Goal: Task Accomplishment & Management: Manage account settings

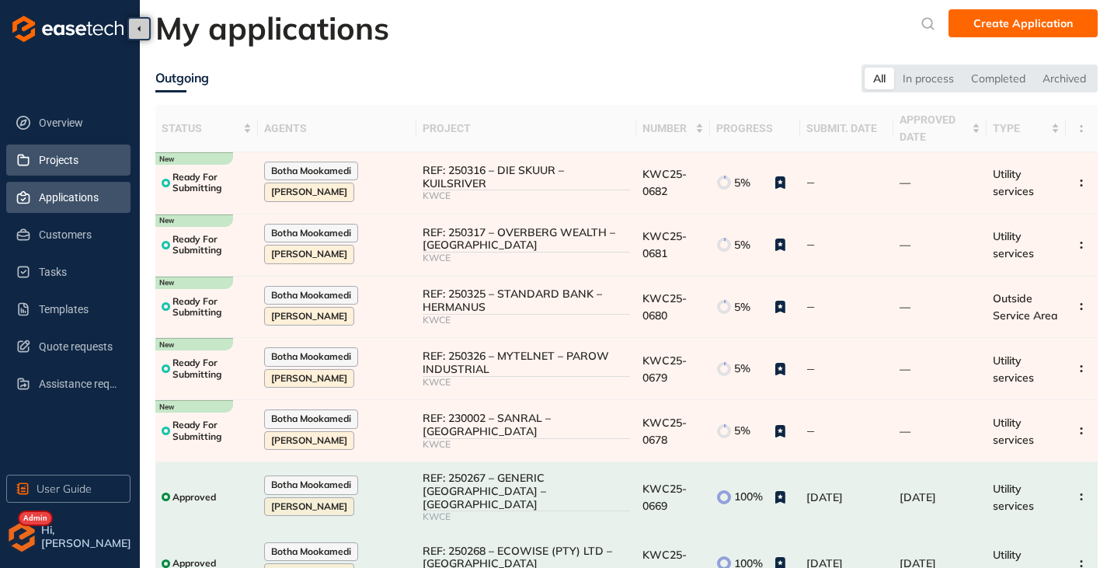
click at [71, 163] on span "Projects" at bounding box center [78, 160] width 79 height 31
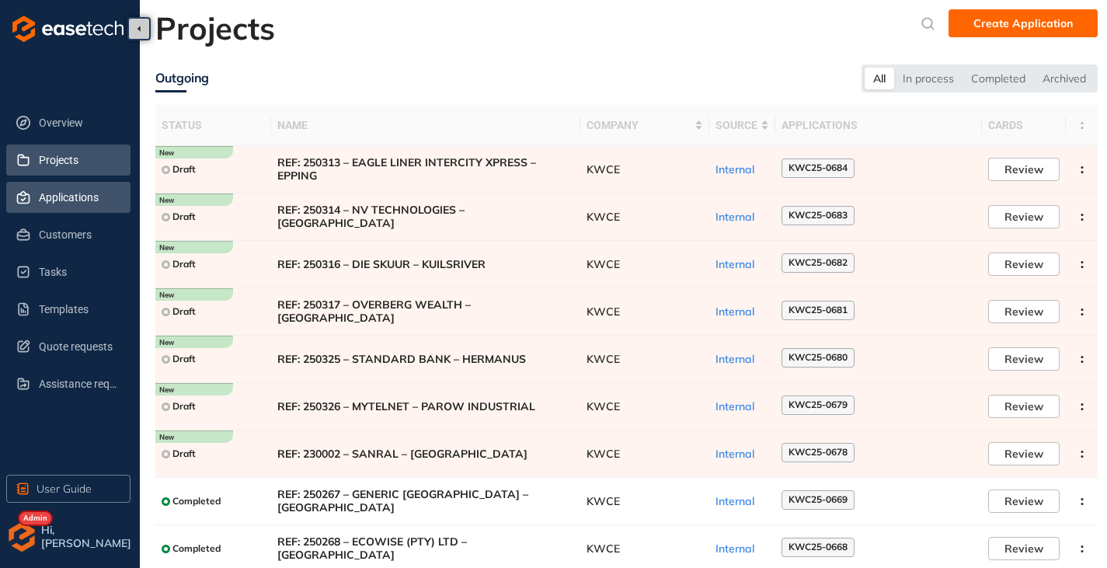
click at [61, 201] on span "Applications" at bounding box center [78, 197] width 79 height 31
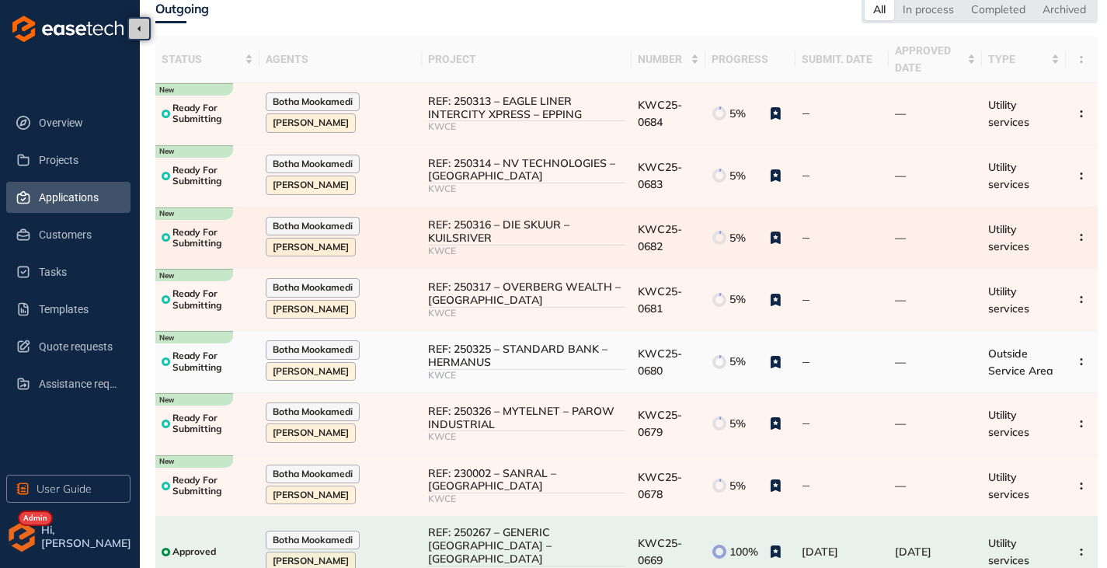
scroll to position [155, 0]
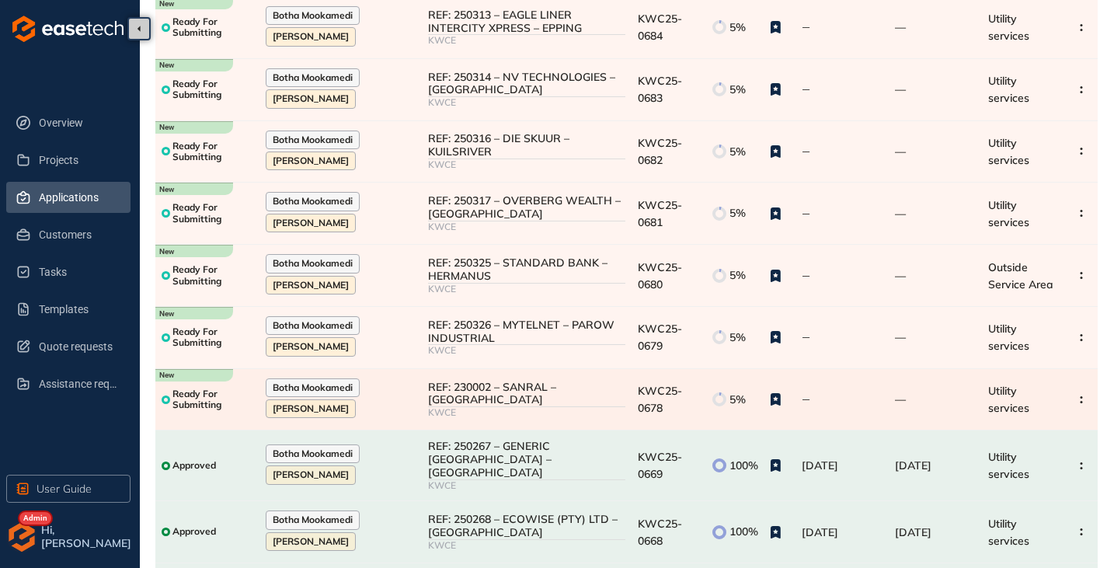
click at [563, 402] on div "REF: 230002 – SANRAL – [GEOGRAPHIC_DATA]" at bounding box center [526, 394] width 197 height 26
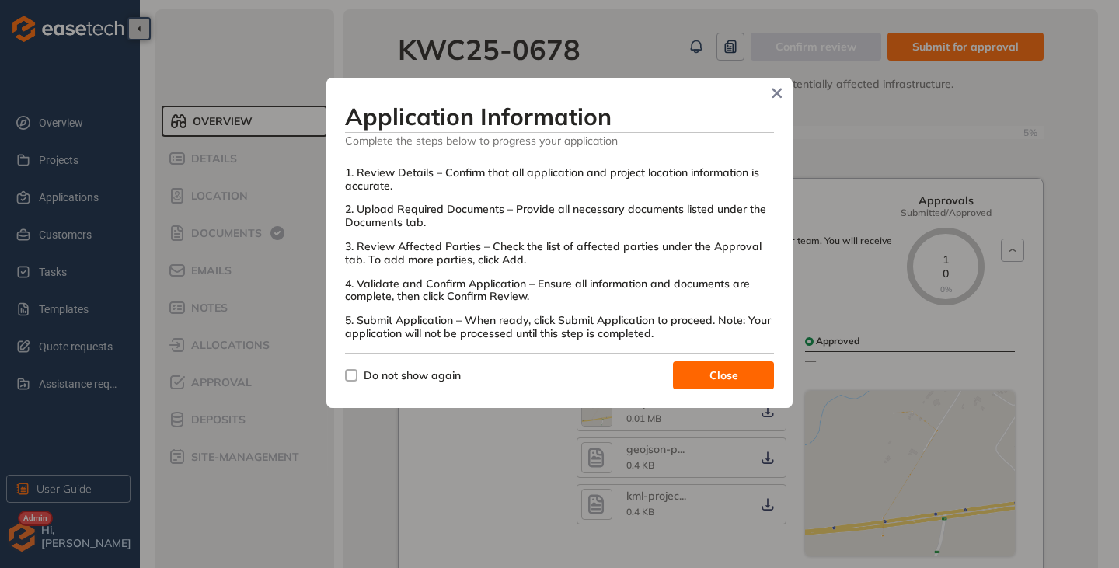
click at [360, 372] on span "Do not show again" at bounding box center [412, 375] width 110 height 17
click at [720, 373] on span "Close" at bounding box center [723, 375] width 29 height 17
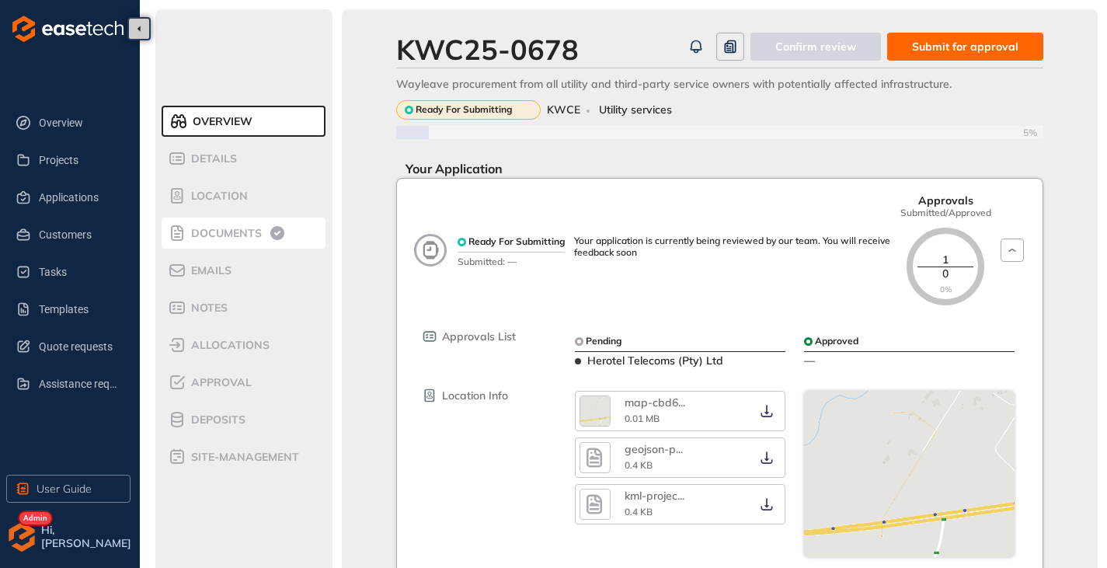
click at [248, 235] on span "Documents" at bounding box center [223, 233] width 75 height 13
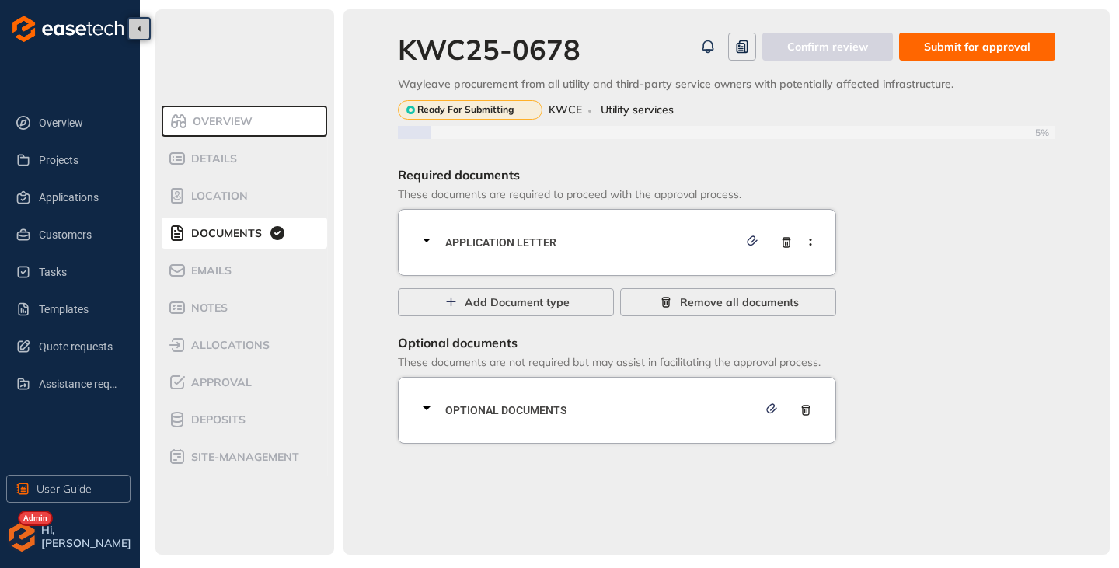
click at [431, 241] on icon at bounding box center [426, 240] width 19 height 19
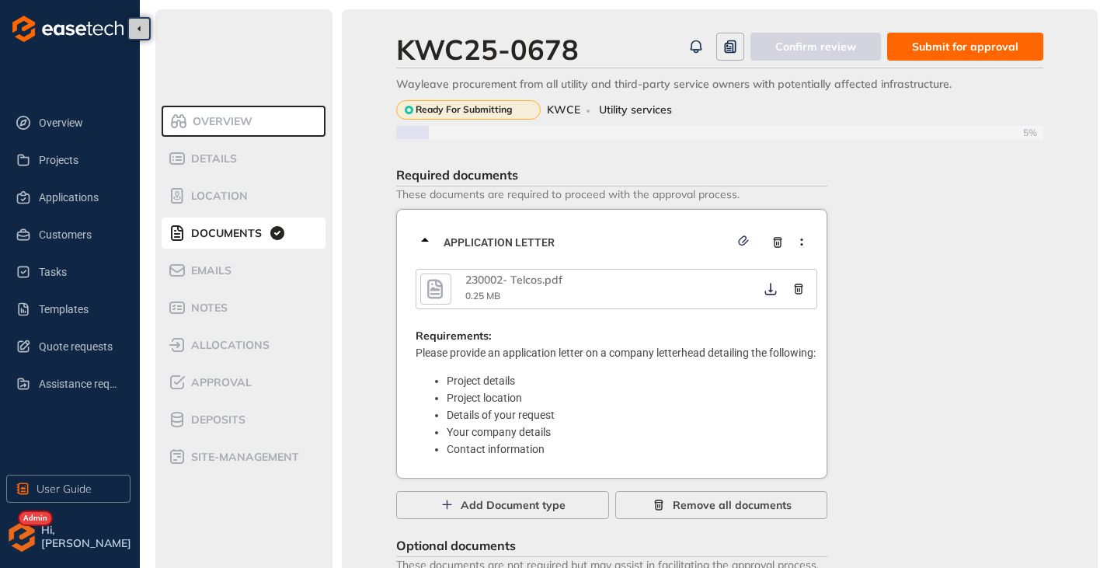
click at [428, 239] on icon at bounding box center [425, 240] width 19 height 19
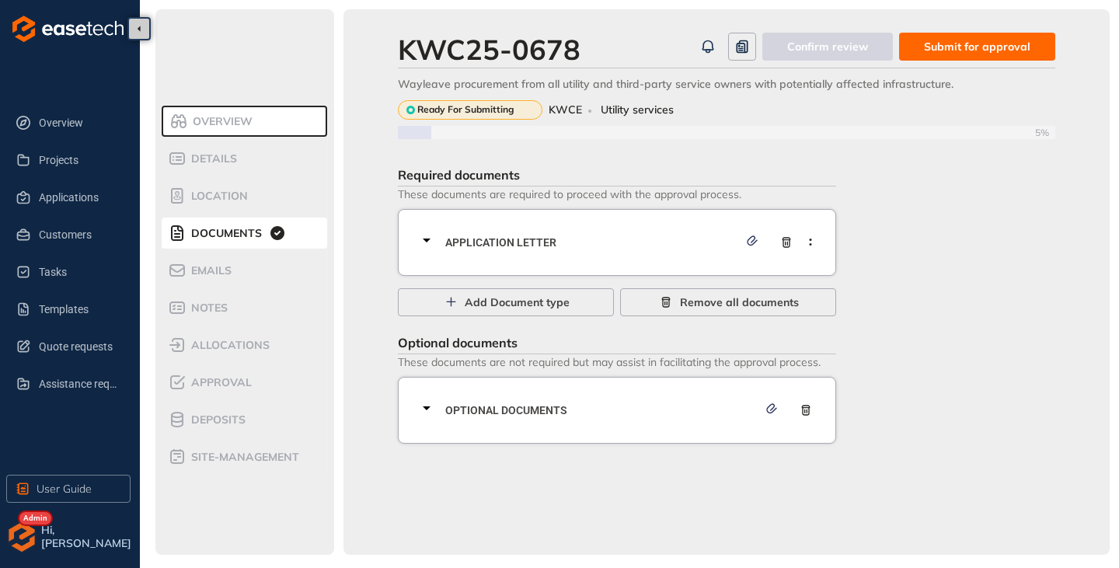
click at [1002, 50] on span "Submit for approval" at bounding box center [977, 46] width 106 height 17
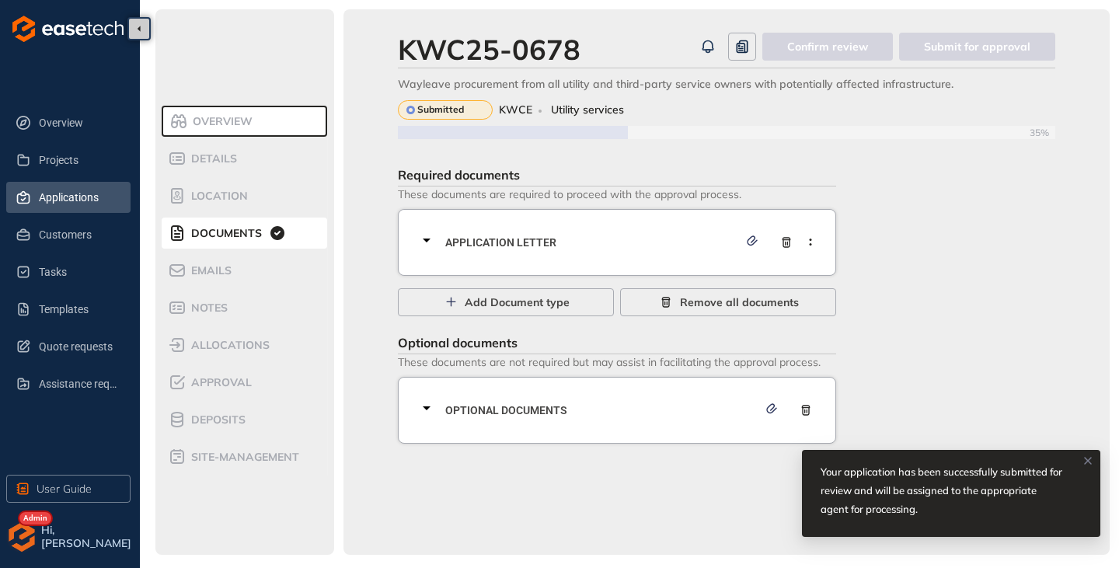
click at [64, 200] on span "Applications" at bounding box center [78, 197] width 79 height 31
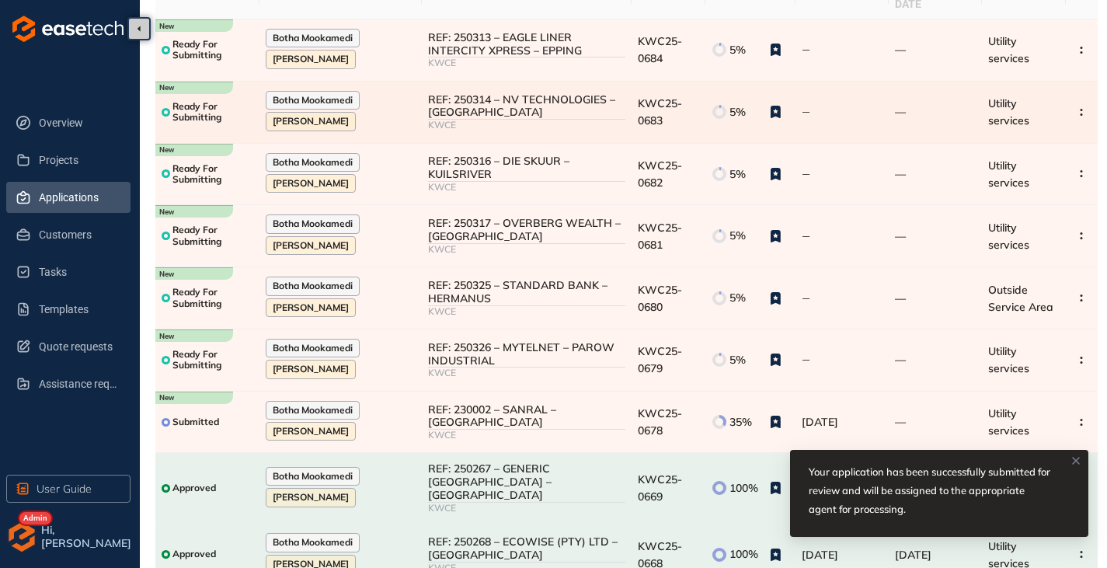
scroll to position [155, 0]
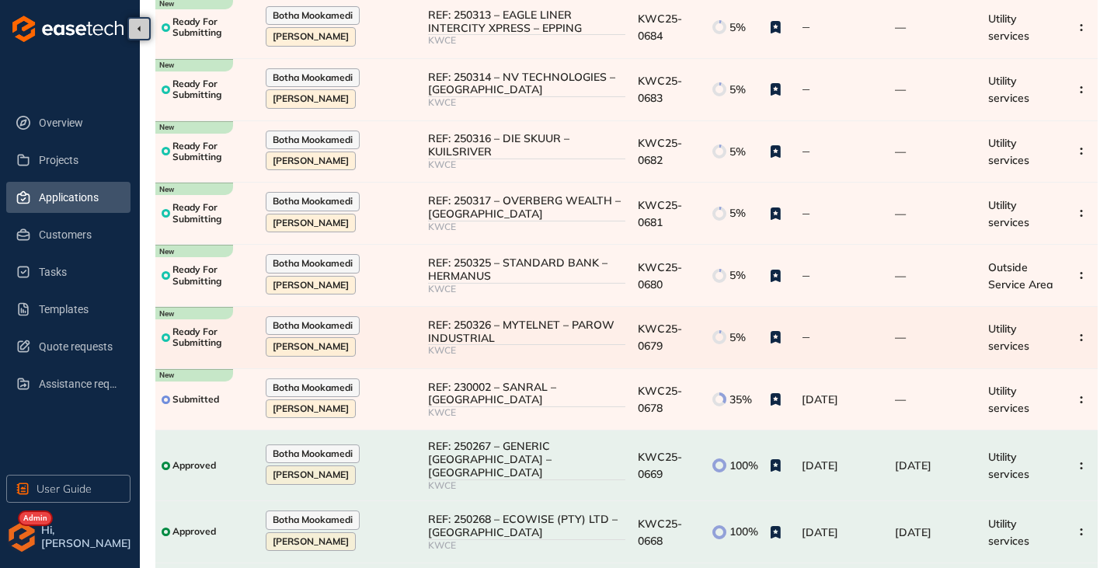
click at [521, 321] on div "REF: 250326 – MYTELNET – PAROW INDUSTRIAL" at bounding box center [526, 332] width 197 height 26
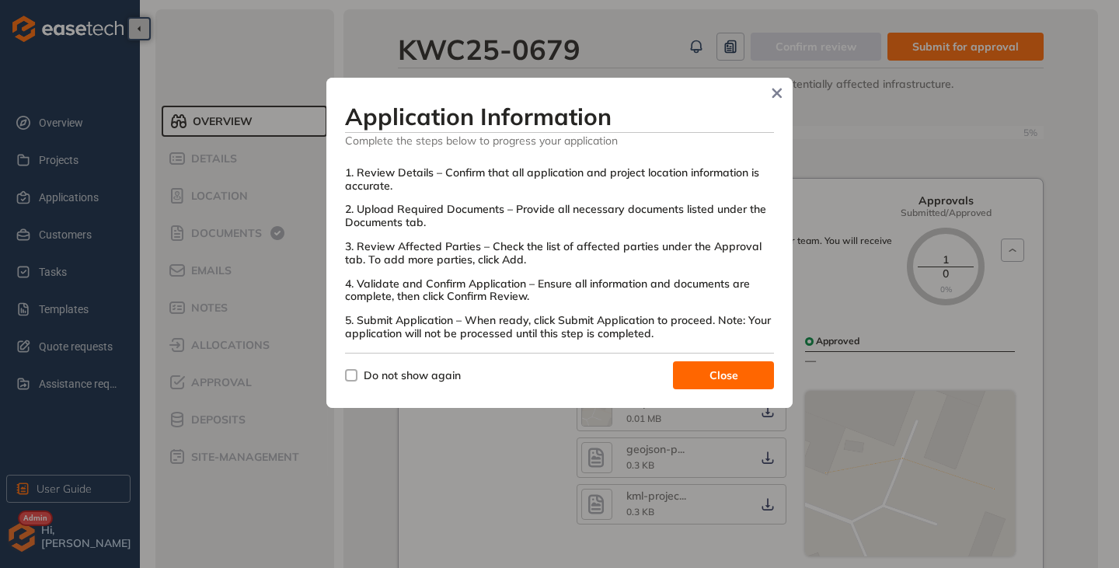
click at [717, 376] on span "Close" at bounding box center [723, 375] width 29 height 17
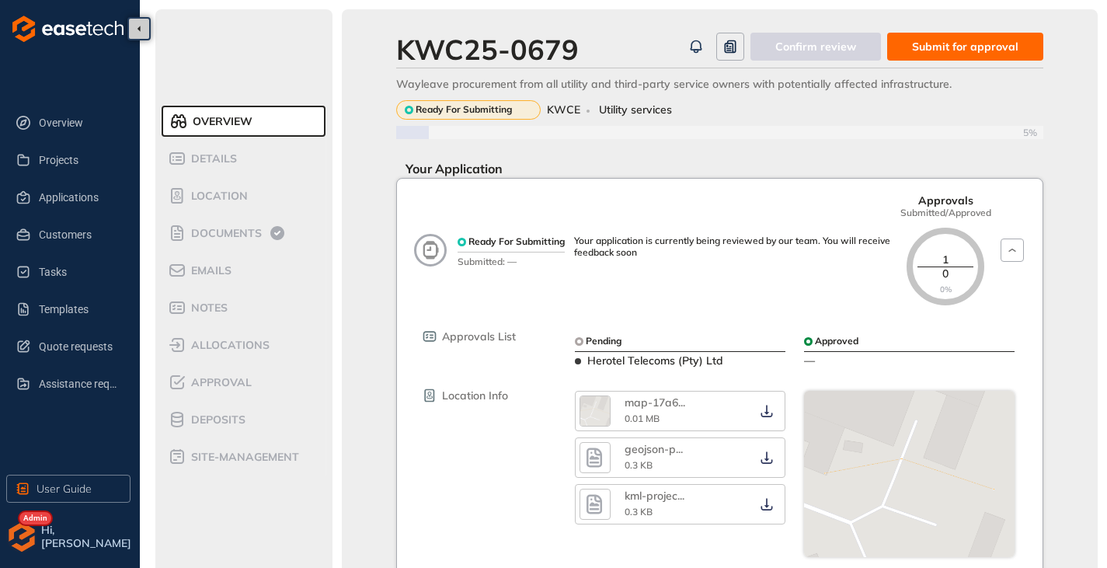
click at [932, 44] on span "Submit for approval" at bounding box center [965, 46] width 106 height 17
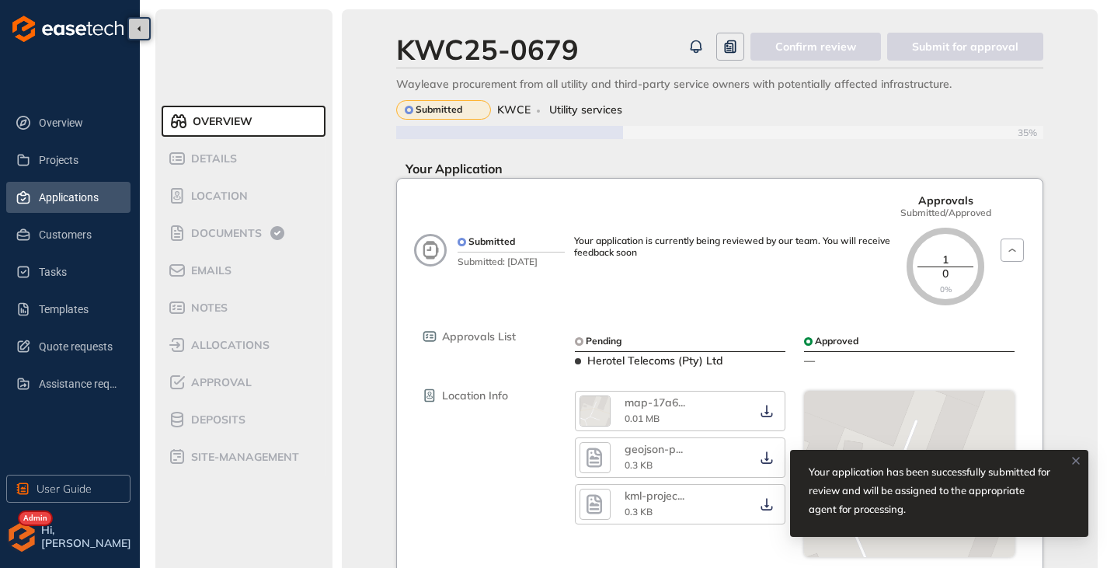
click at [70, 197] on span "Applications" at bounding box center [78, 197] width 79 height 31
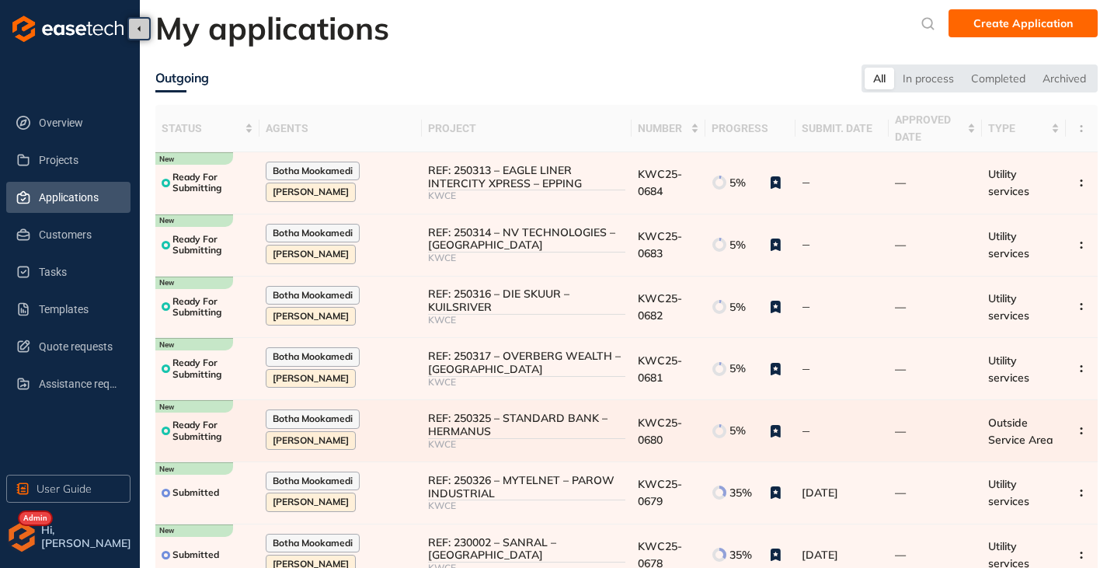
click at [505, 408] on td "REF: 250325 – STANDARD BANK – HERMANUS KWCE" at bounding box center [526, 431] width 209 height 62
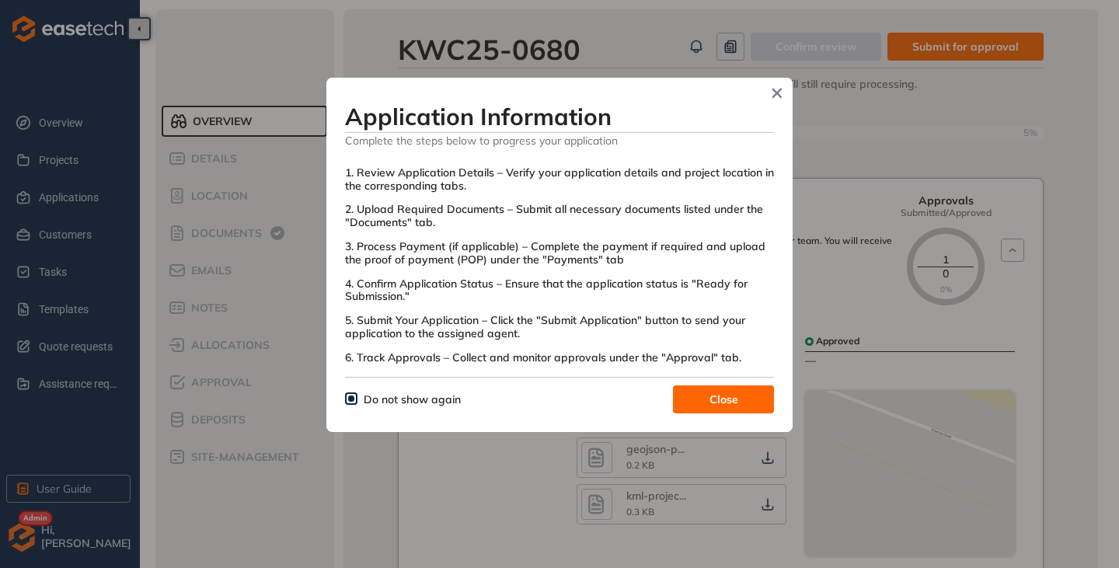
click at [703, 402] on button "Close" at bounding box center [723, 399] width 101 height 28
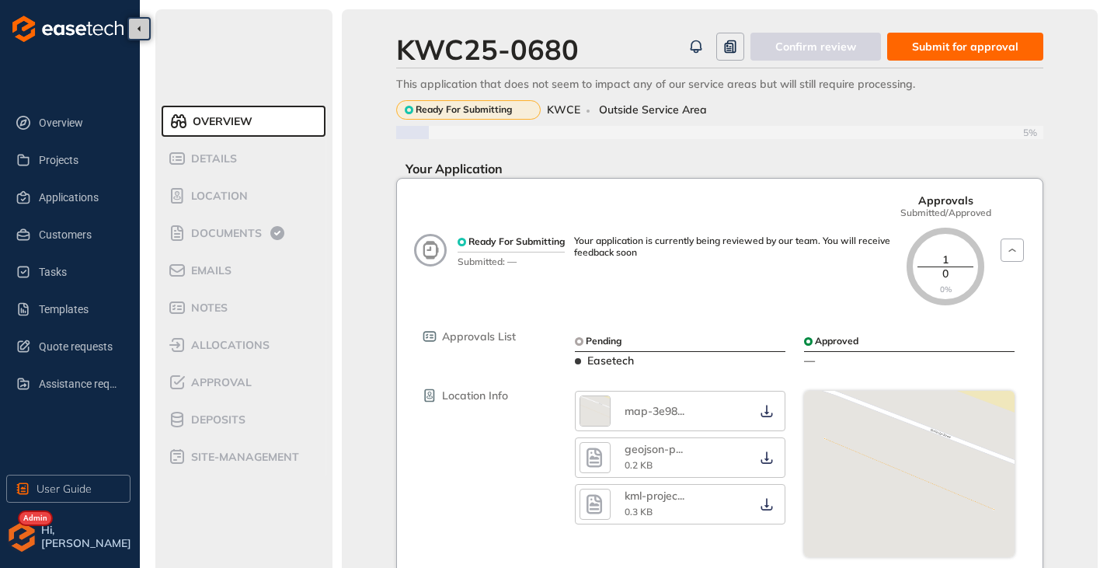
click at [964, 55] on button "Submit for approval" at bounding box center [965, 47] width 156 height 28
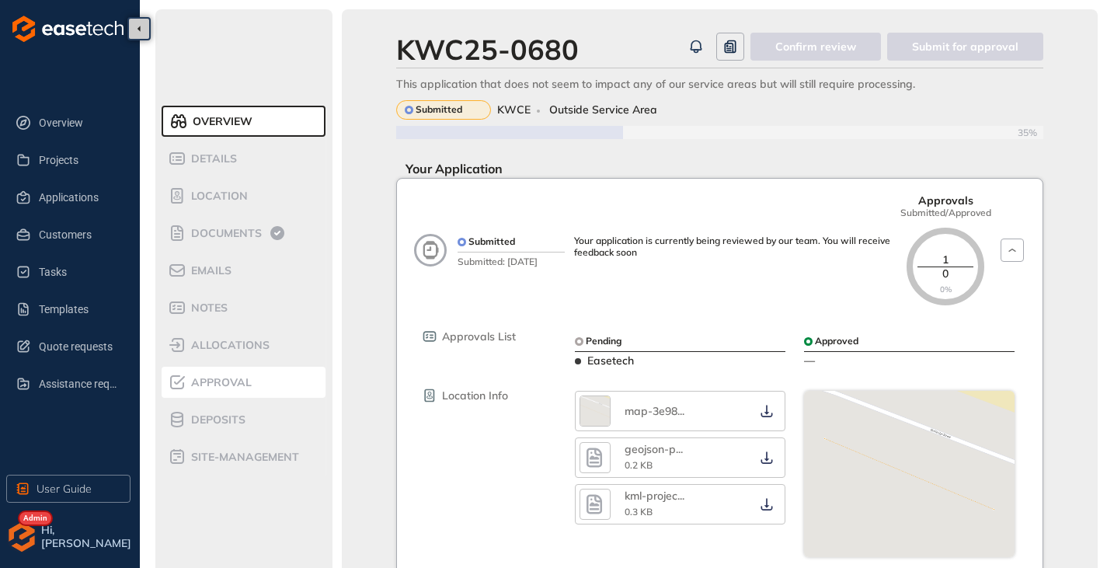
click at [236, 393] on li "Approval" at bounding box center [244, 382] width 164 height 31
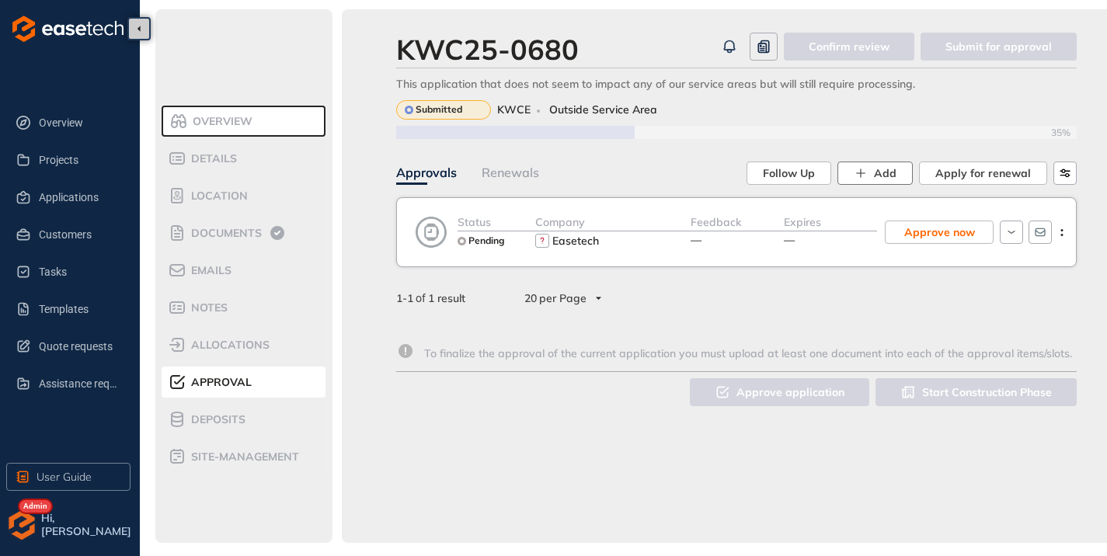
click at [881, 172] on span "Add" at bounding box center [885, 173] width 23 height 17
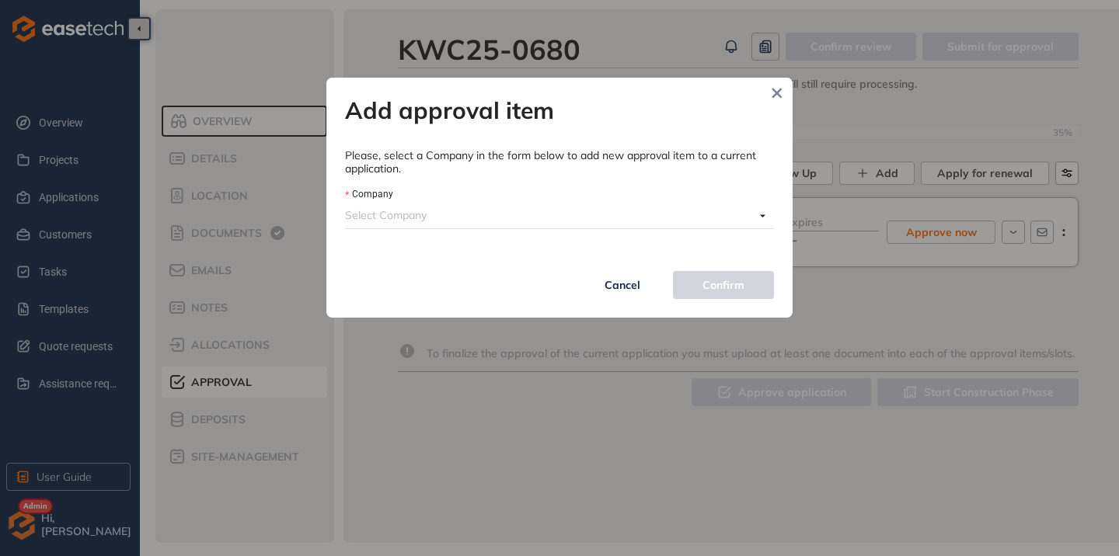
click at [502, 224] on input "Company" at bounding box center [549, 215] width 409 height 23
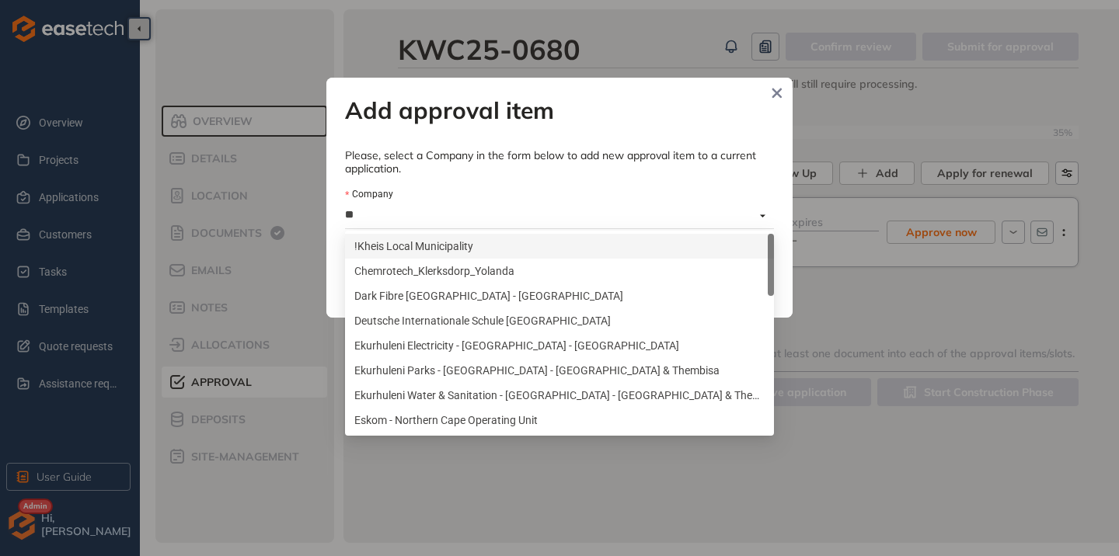
type input "***"
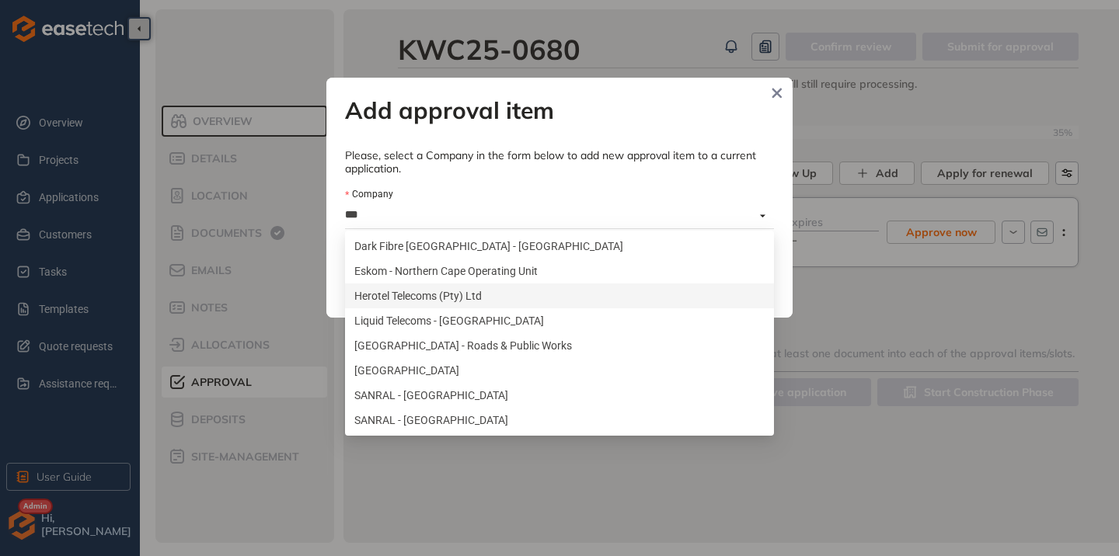
click at [460, 298] on div "Herotel Telecoms (Pty) Ltd" at bounding box center [559, 295] width 410 height 17
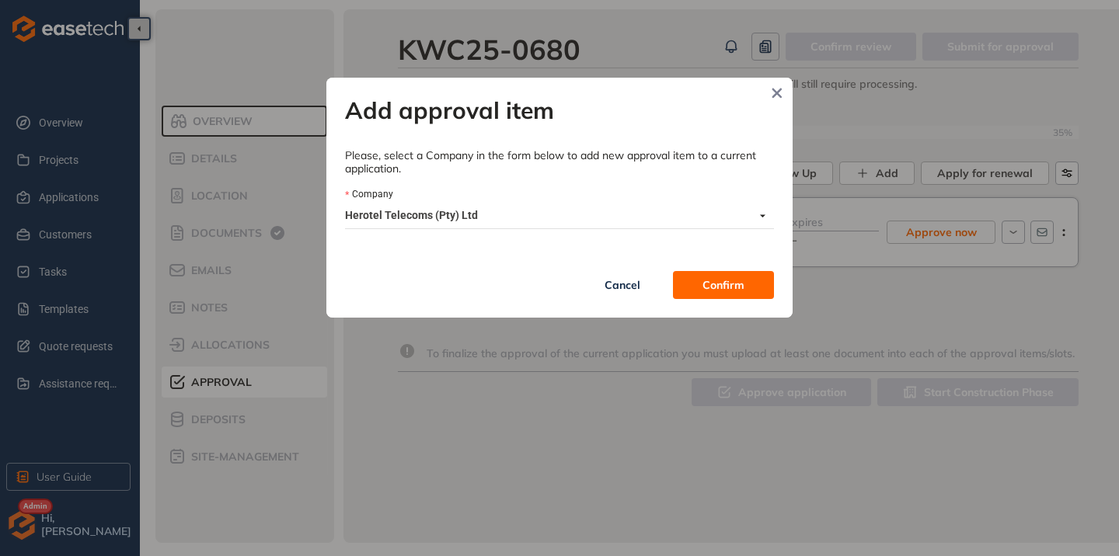
click at [699, 281] on button "Confirm" at bounding box center [723, 285] width 101 height 28
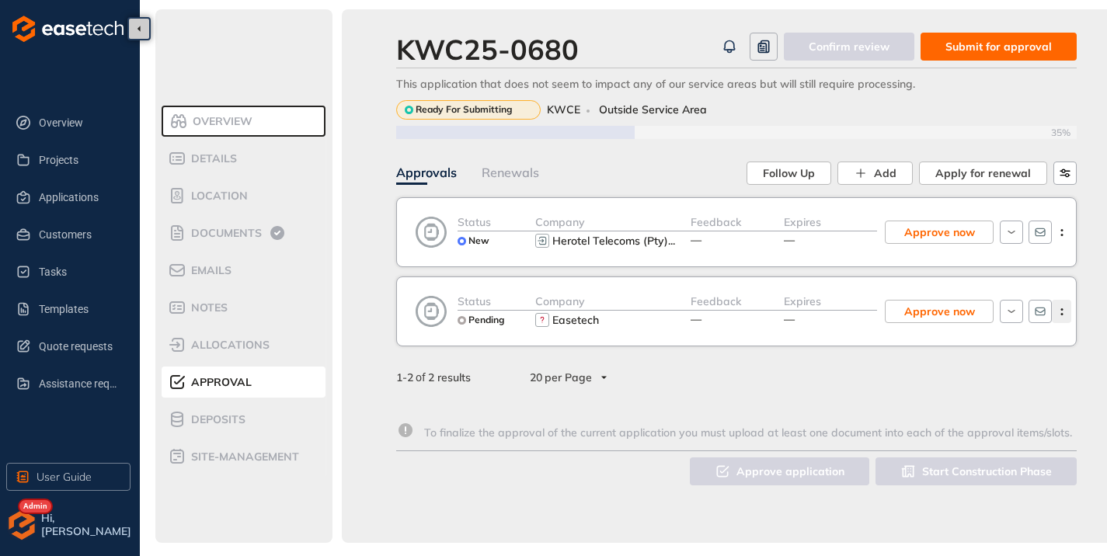
click at [1064, 312] on icon "button" at bounding box center [1062, 311] width 16 height 7
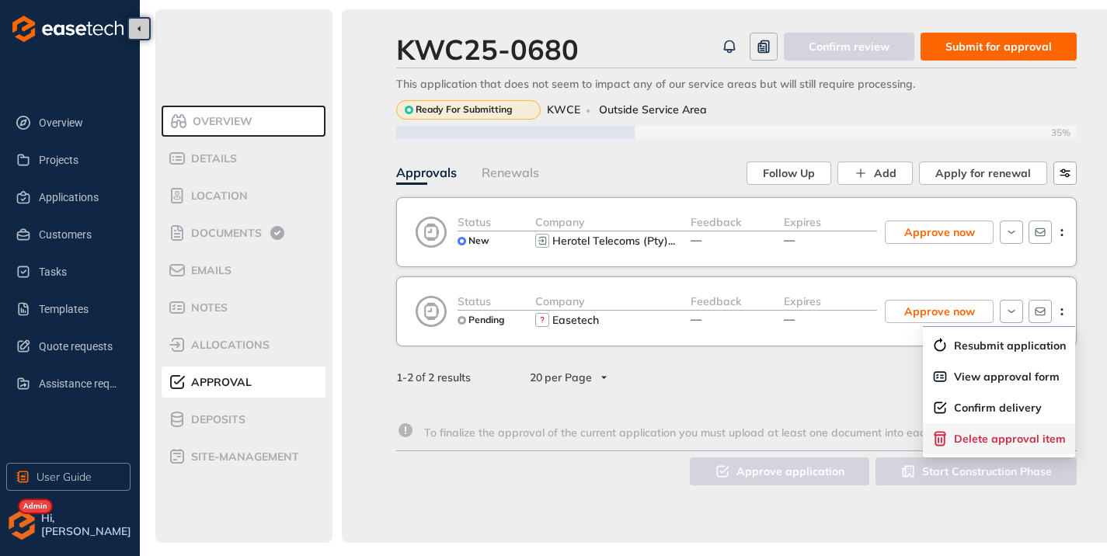
click at [1004, 438] on span "Delete approval item" at bounding box center [1010, 439] width 112 height 13
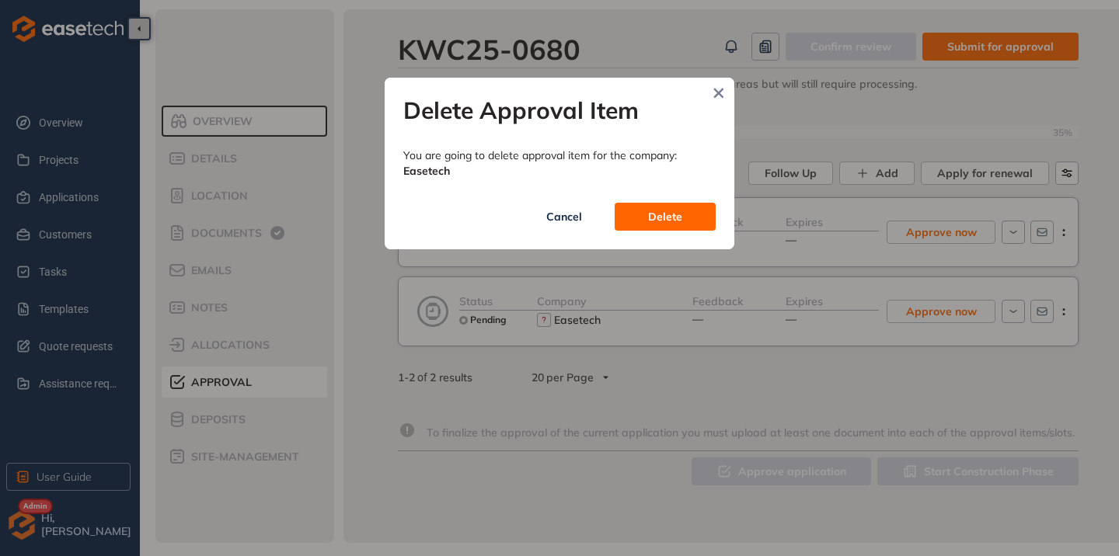
click at [673, 211] on span "Delete" at bounding box center [665, 216] width 34 height 17
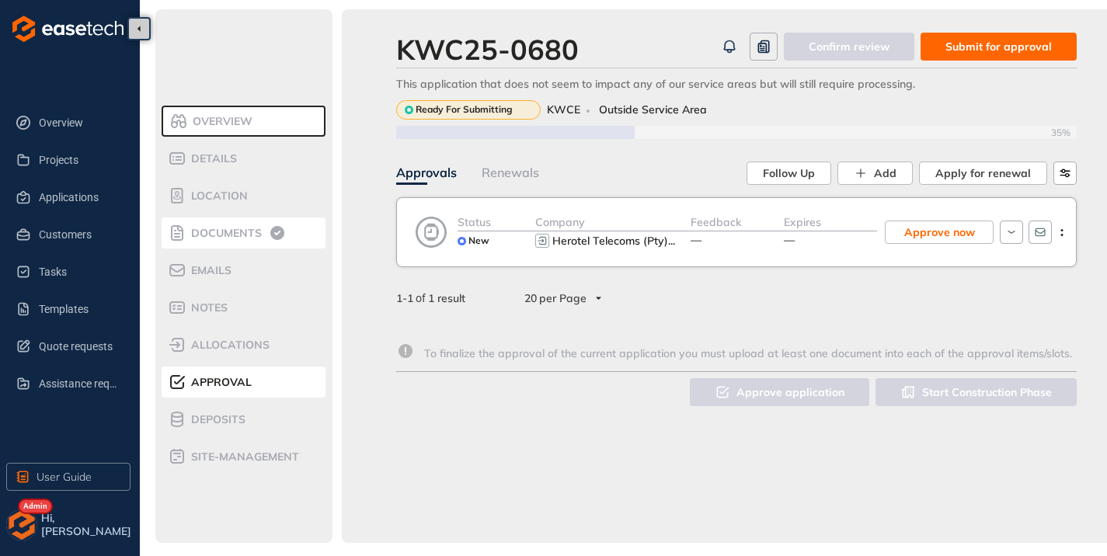
click at [247, 242] on div "Documents" at bounding box center [234, 233] width 132 height 19
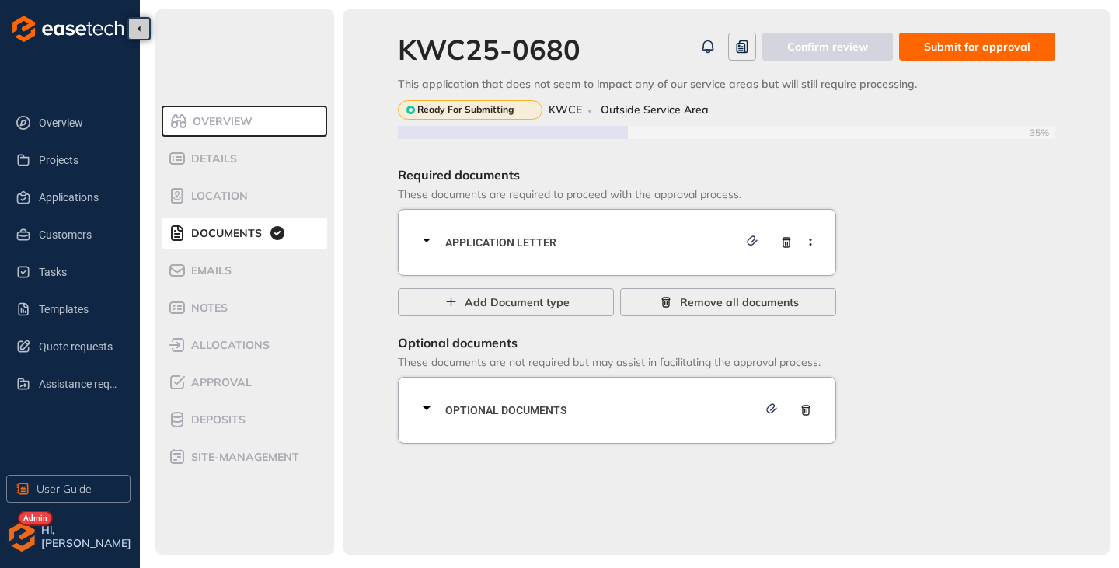
click at [425, 241] on icon at bounding box center [427, 241] width 8 height 4
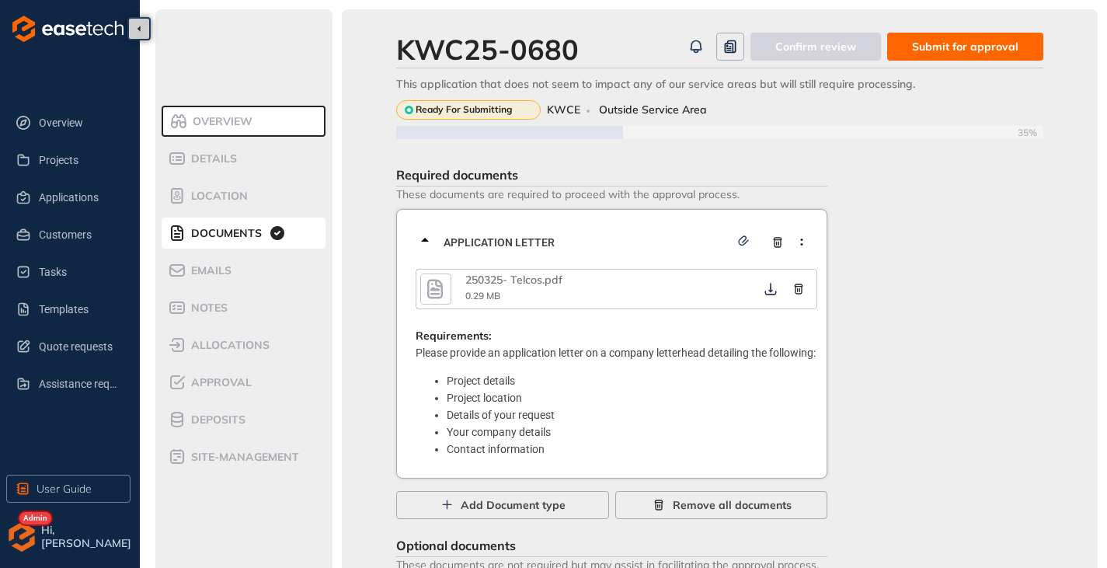
click at [441, 288] on icon "button" at bounding box center [434, 289] width 23 height 28
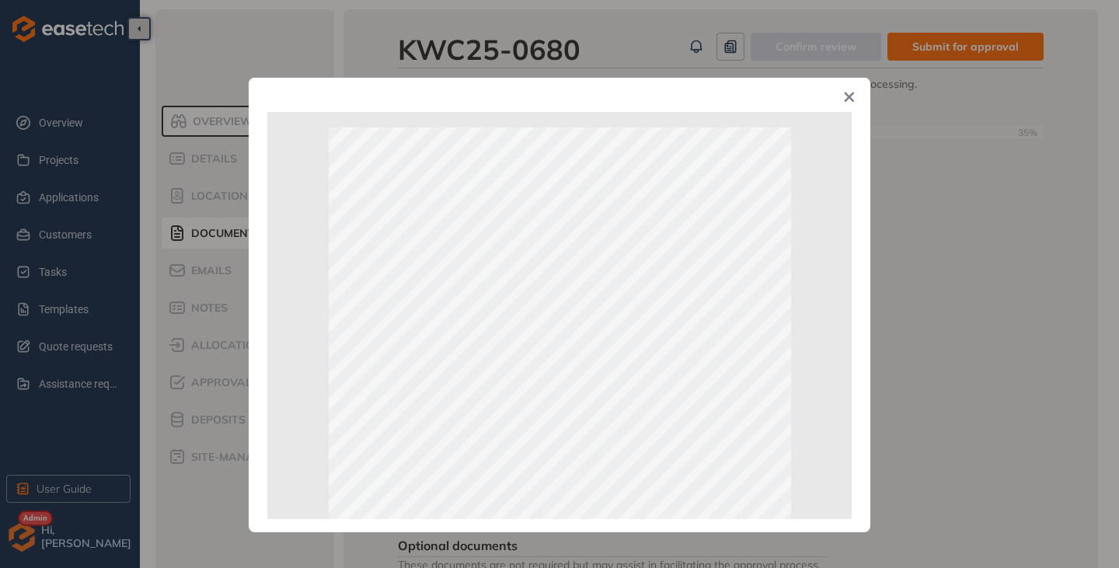
drag, startPoint x: 849, startPoint y: 96, endPoint x: 820, endPoint y: 123, distance: 39.6
click at [849, 96] on icon "Close" at bounding box center [850, 97] width 10 height 10
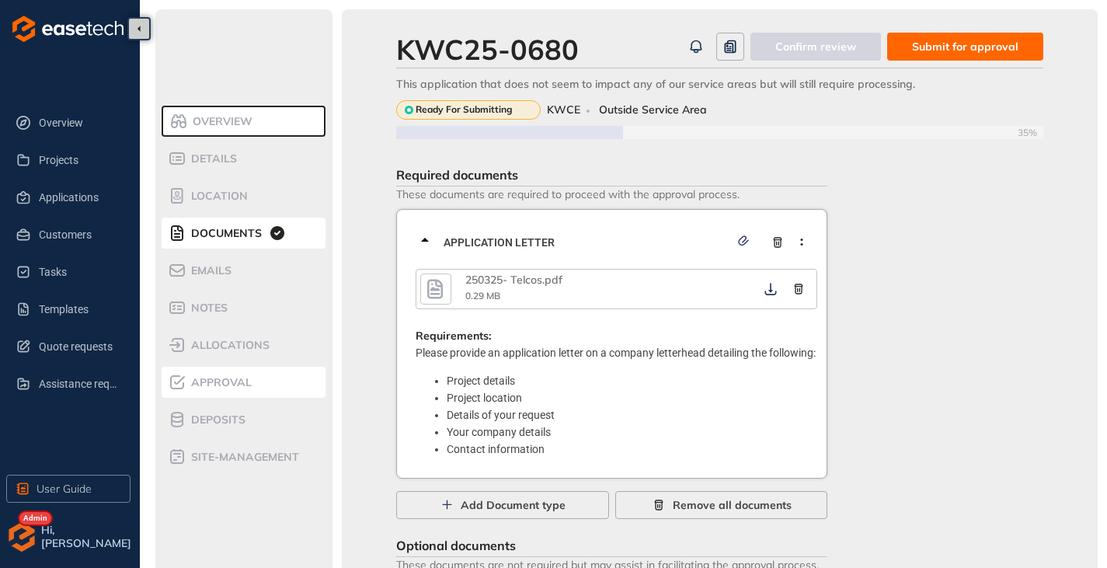
click at [210, 383] on span "Approval" at bounding box center [218, 382] width 65 height 13
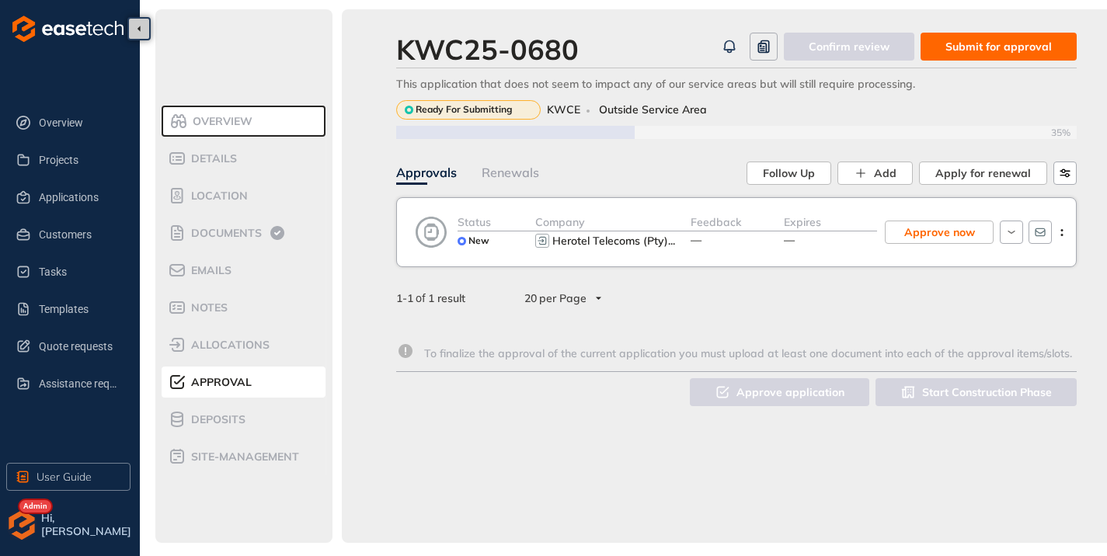
click at [982, 53] on span "Submit for approval" at bounding box center [999, 46] width 106 height 17
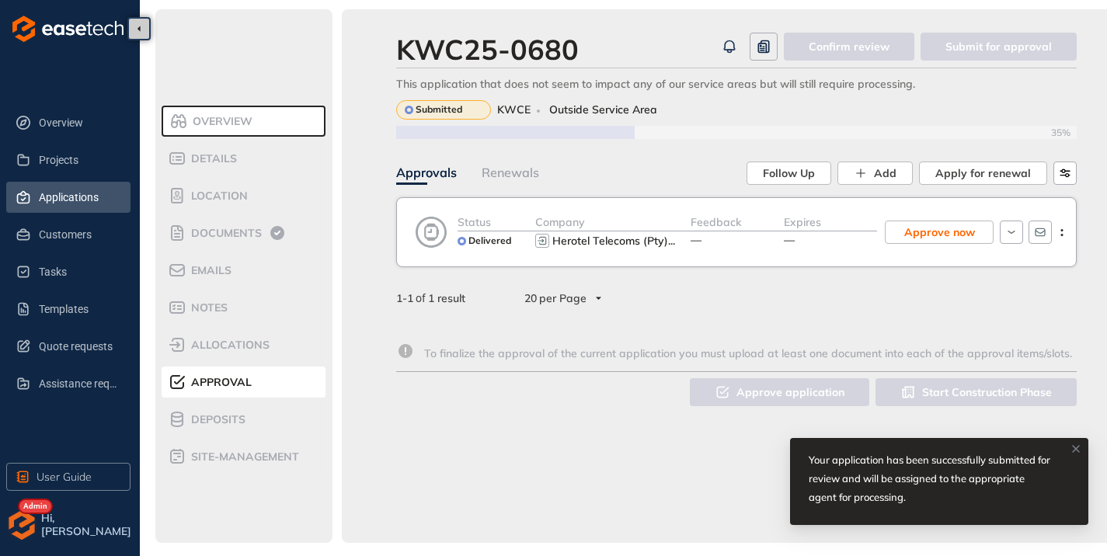
click at [66, 204] on span "Applications" at bounding box center [78, 197] width 79 height 31
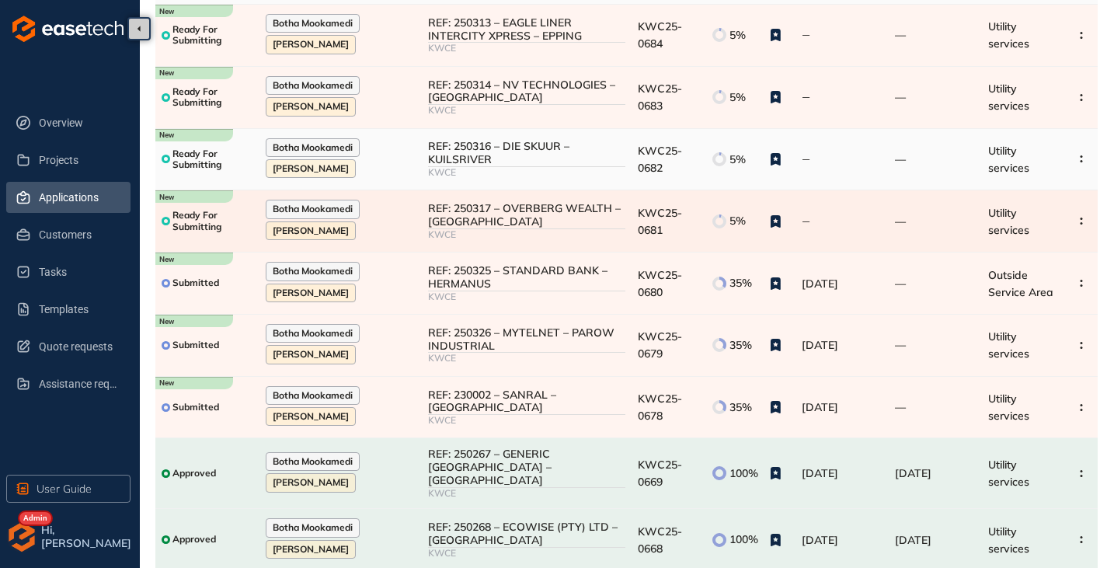
scroll to position [155, 0]
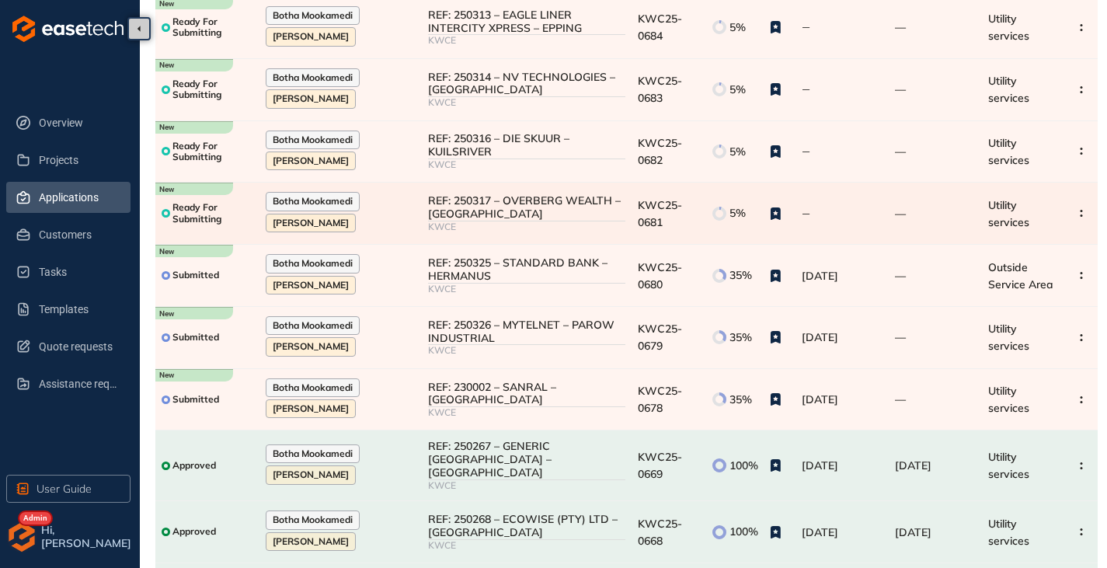
click at [545, 199] on div "REF: 250317 – OVERBERG WEALTH – [GEOGRAPHIC_DATA]" at bounding box center [526, 207] width 197 height 26
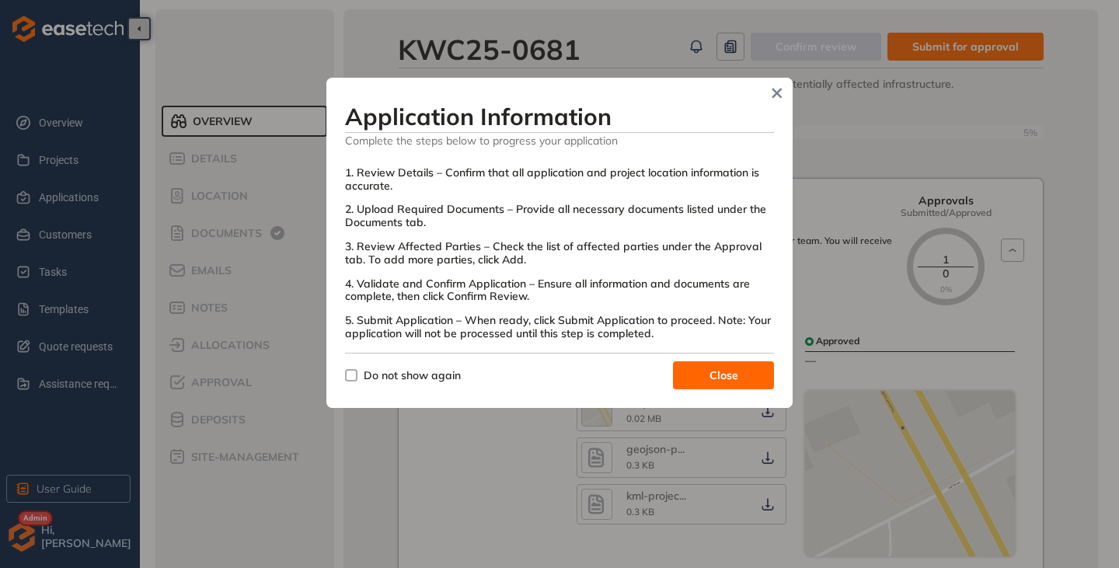
click at [725, 383] on span "Close" at bounding box center [723, 375] width 29 height 17
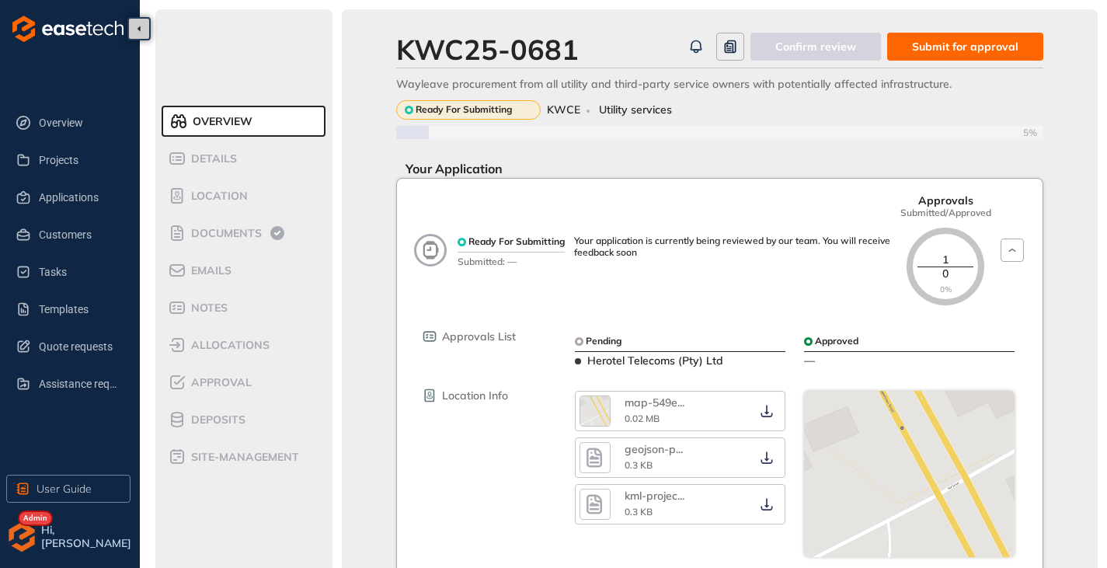
click at [931, 48] on span "Submit for approval" at bounding box center [965, 46] width 106 height 17
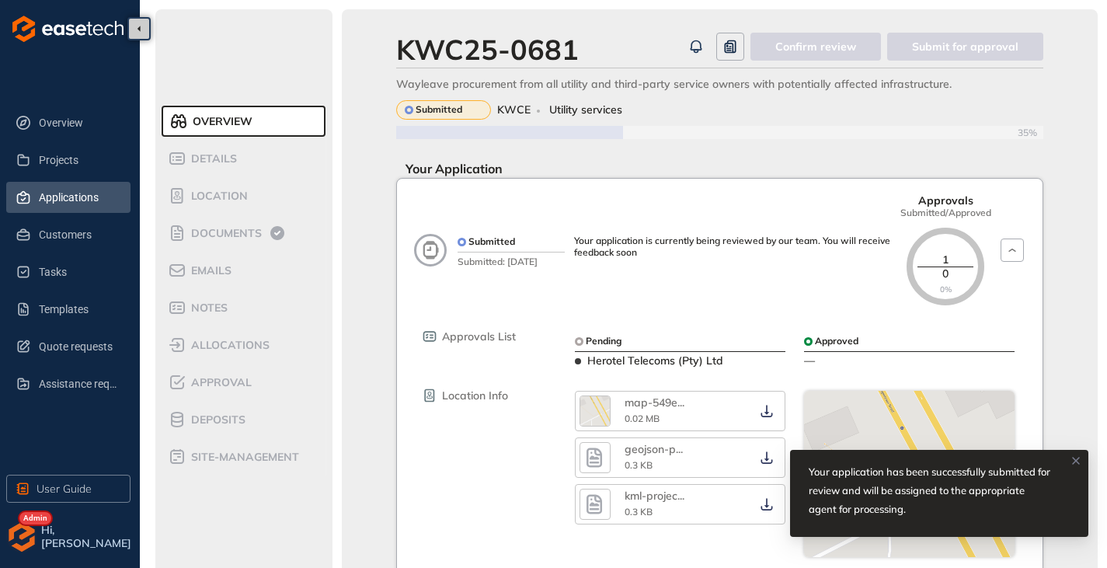
click at [78, 206] on span "Applications" at bounding box center [78, 197] width 79 height 31
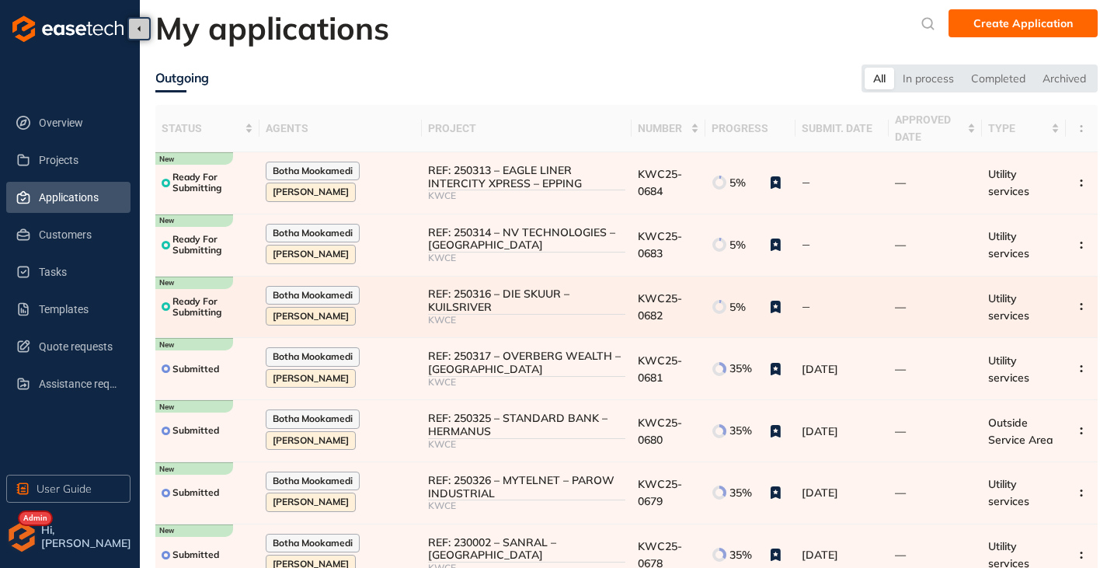
click at [535, 312] on div "REF: 250316 – DIE SKUUR – KUILSRIVER" at bounding box center [526, 300] width 197 height 26
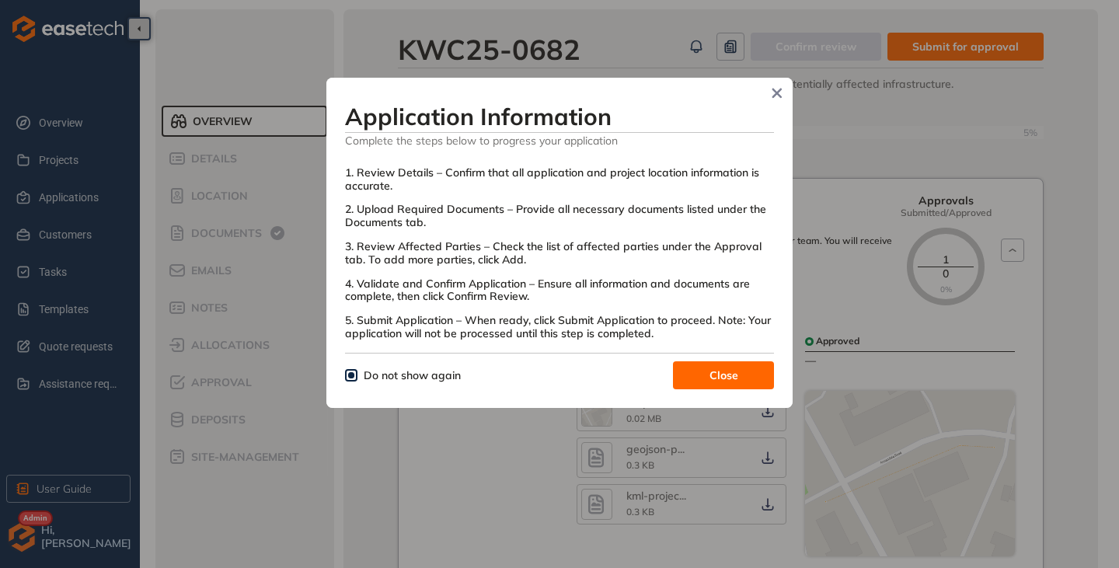
click at [690, 373] on button "Close" at bounding box center [723, 375] width 101 height 28
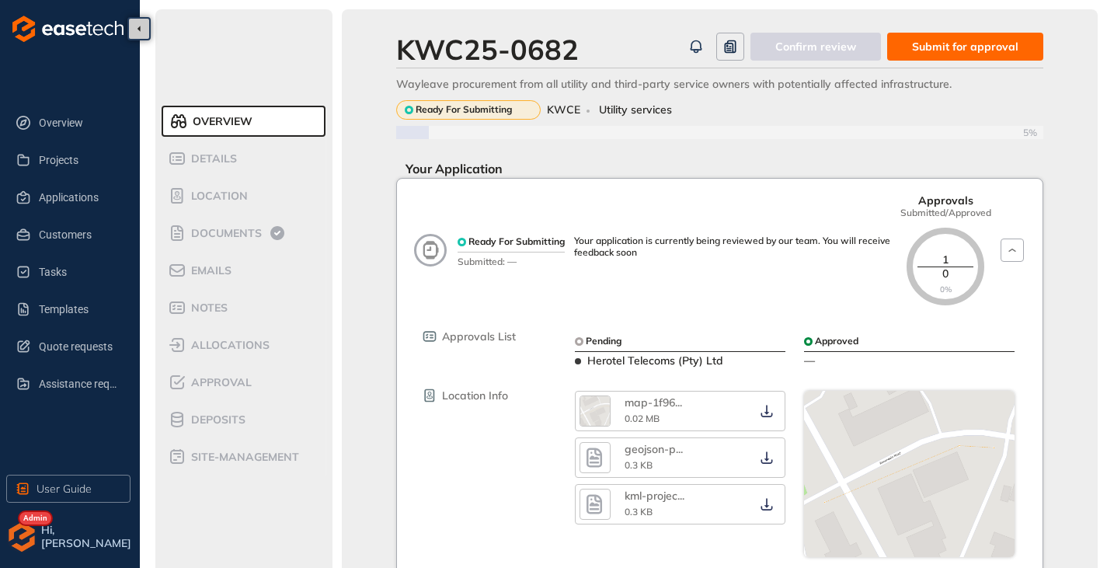
click at [969, 38] on span "Submit for approval" at bounding box center [965, 46] width 106 height 17
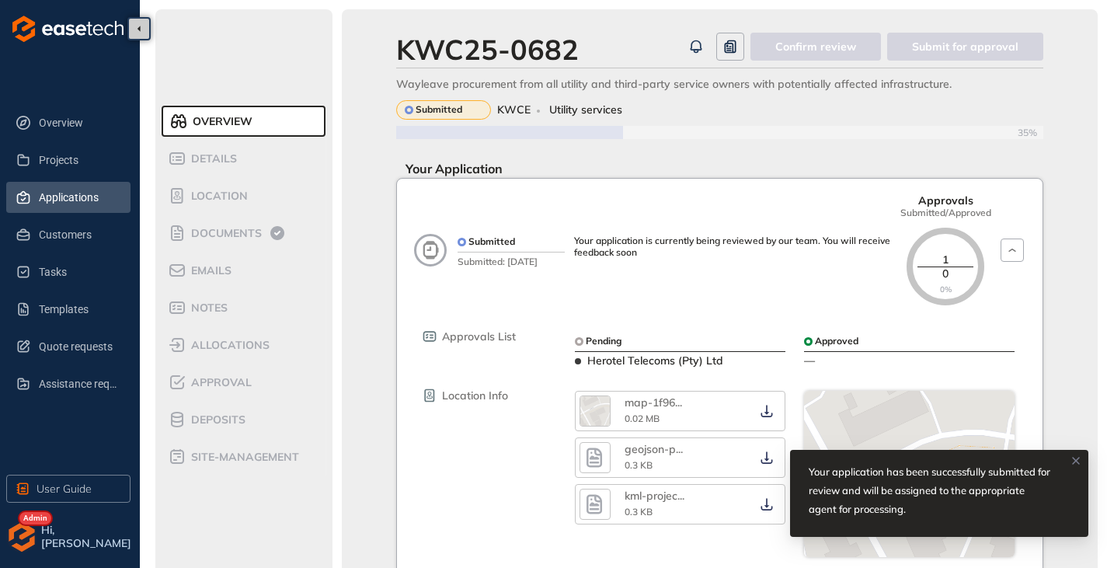
click at [39, 198] on span "Applications" at bounding box center [78, 197] width 79 height 31
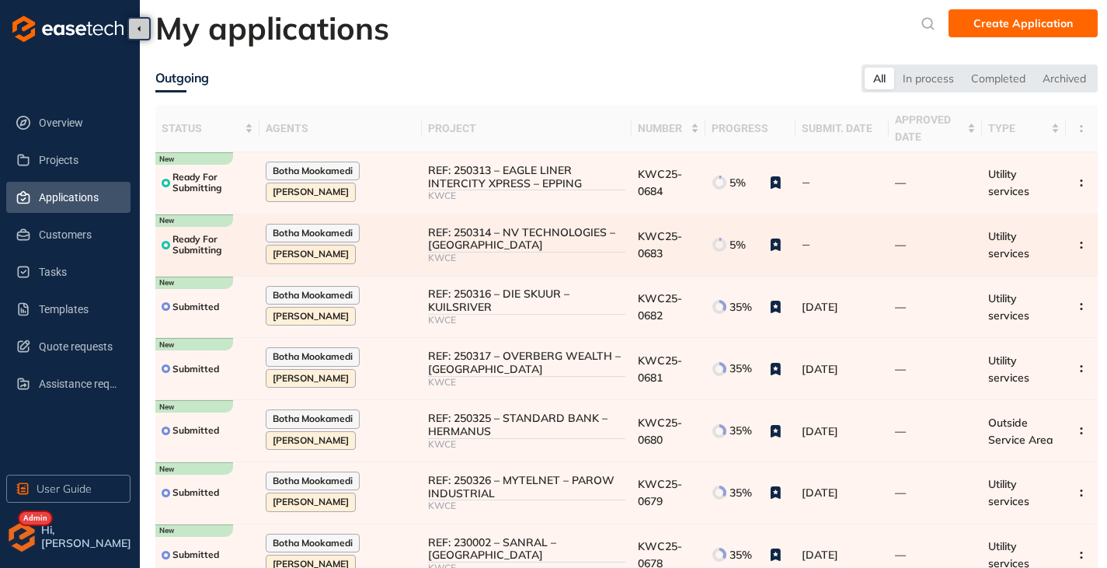
click at [587, 233] on div "REF: 250314 – NV TECHNOLOGIES – [GEOGRAPHIC_DATA]" at bounding box center [526, 239] width 197 height 26
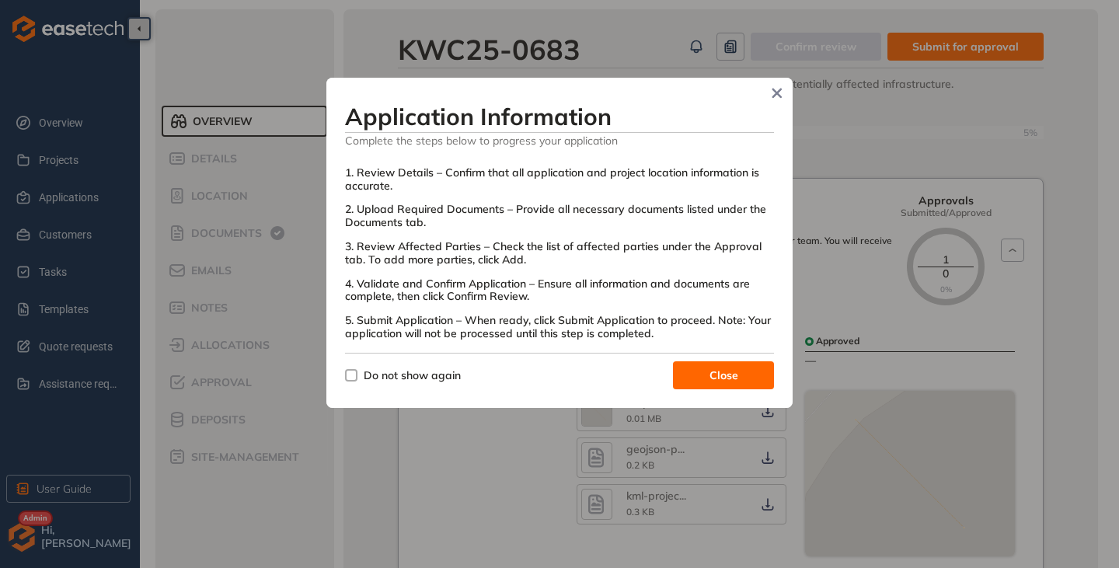
click at [361, 370] on span "Do not show again" at bounding box center [412, 375] width 110 height 17
click at [723, 371] on span "Close" at bounding box center [723, 375] width 29 height 17
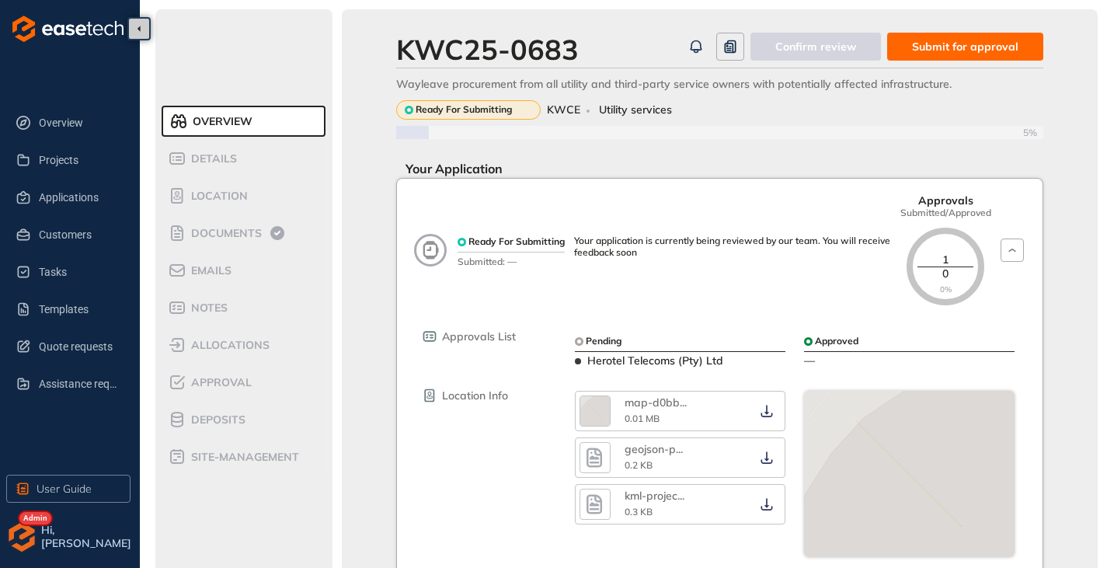
click at [940, 47] on span "Submit for approval" at bounding box center [965, 46] width 106 height 17
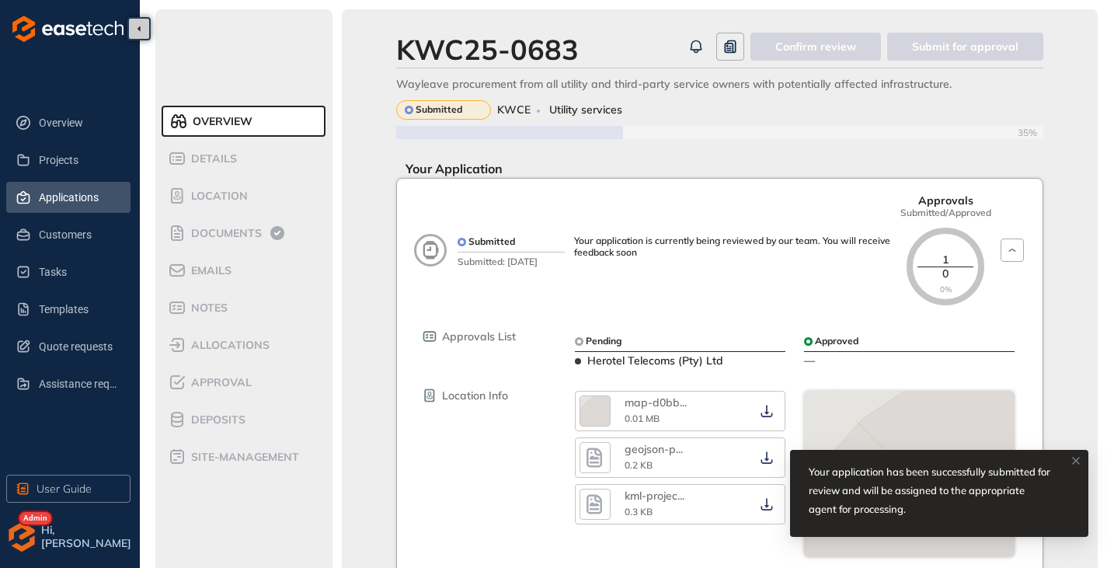
click at [72, 192] on span "Applications" at bounding box center [78, 197] width 79 height 31
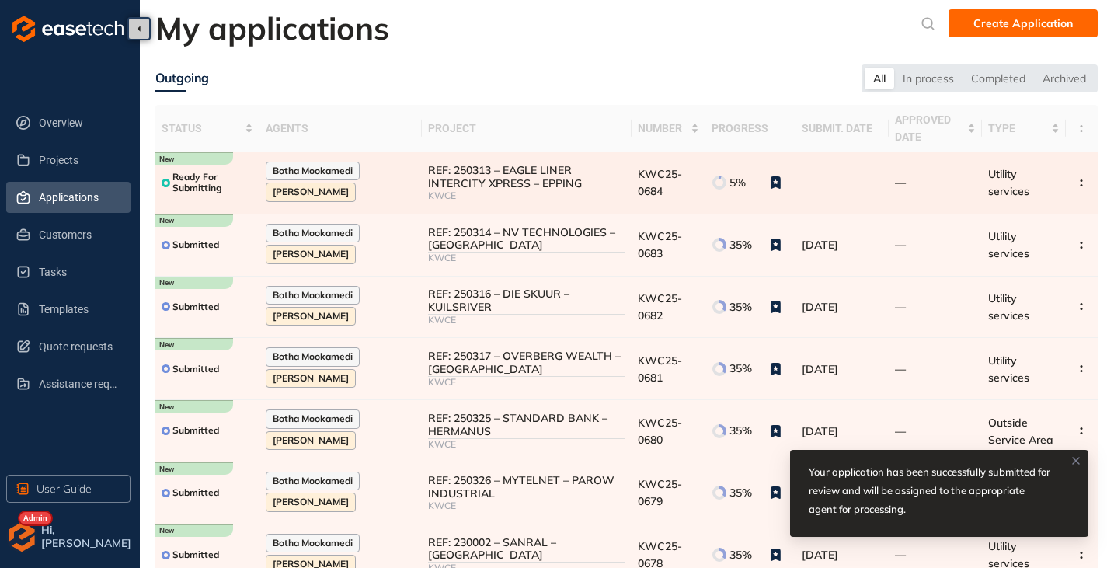
click at [549, 181] on div "REF: 250313 – EAGLE LINER INTERCITY XPRESS – EPPING" at bounding box center [526, 177] width 197 height 26
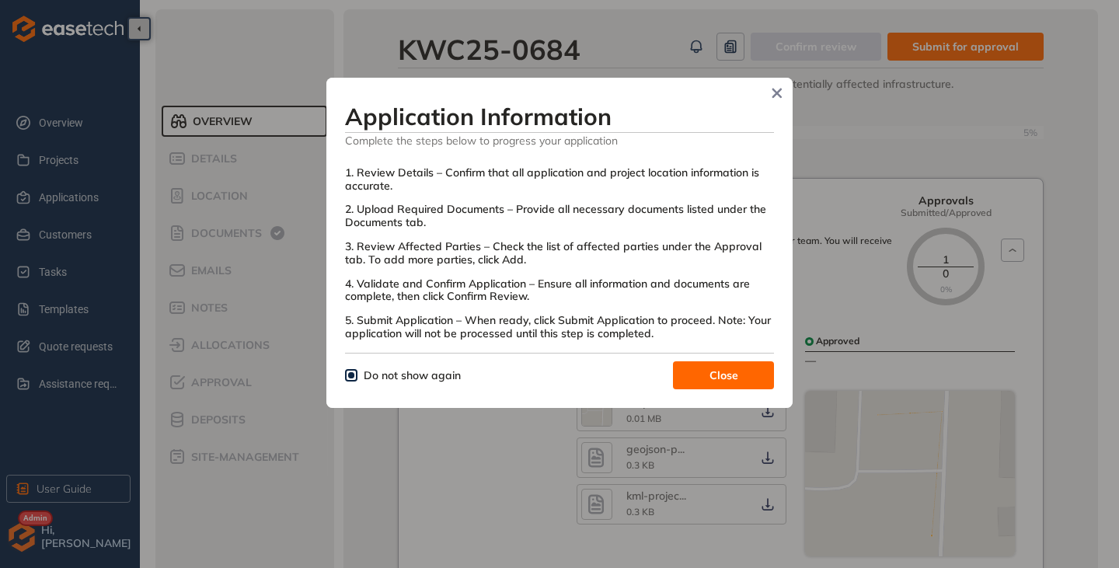
click at [696, 377] on button "Close" at bounding box center [723, 375] width 101 height 28
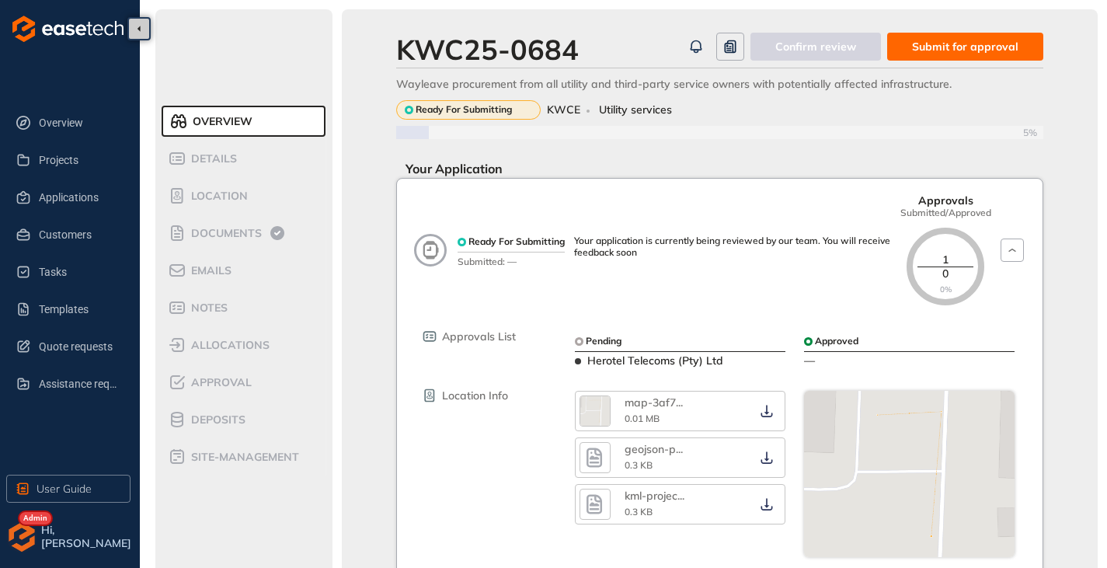
click at [943, 55] on button "Submit for approval" at bounding box center [965, 47] width 156 height 28
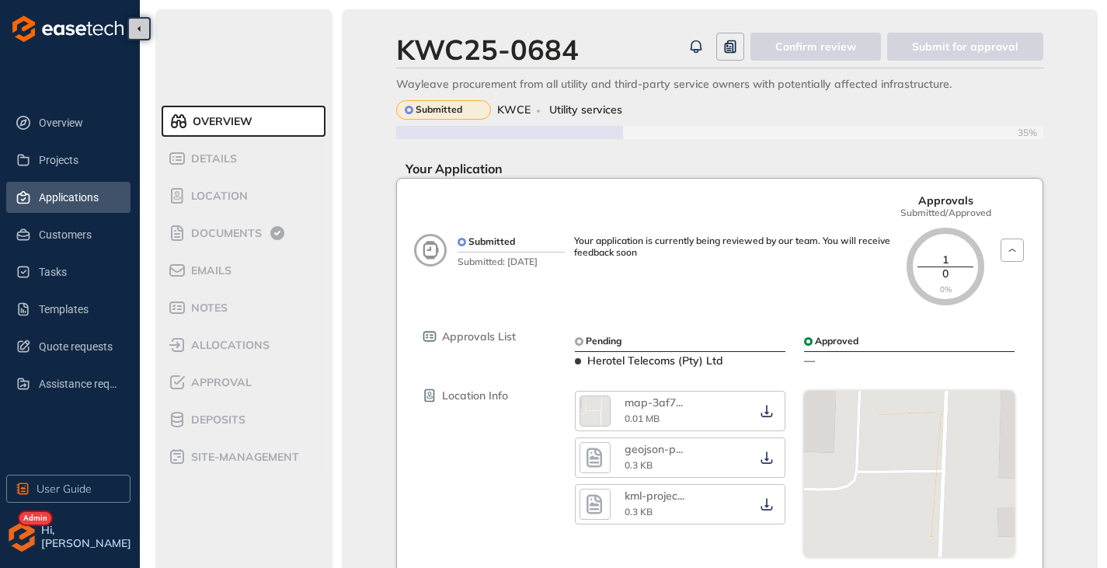
click at [53, 197] on span "Applications" at bounding box center [78, 197] width 79 height 31
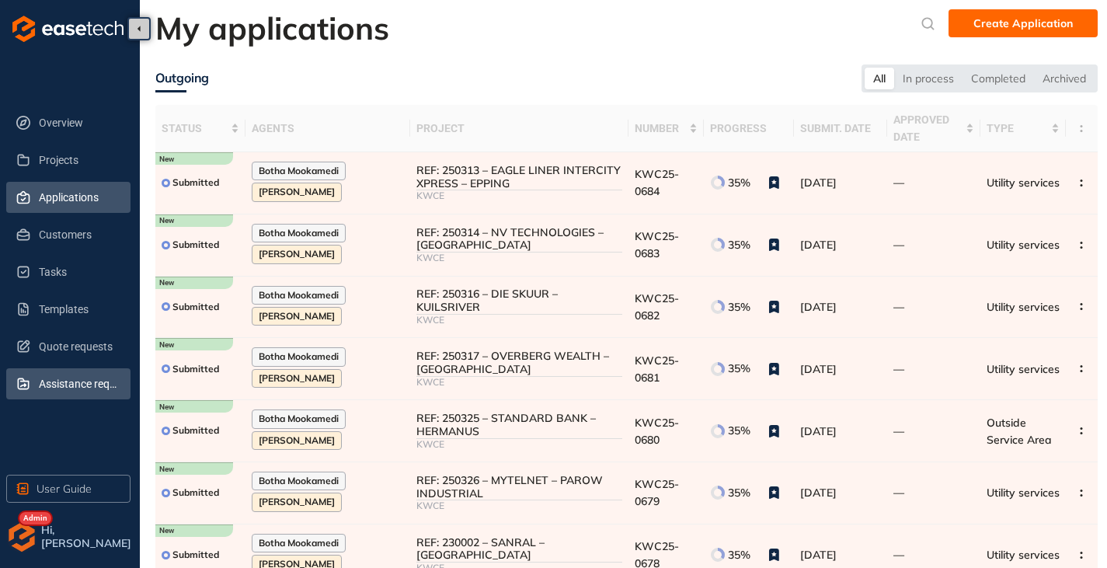
click at [56, 382] on span "Assistance requests" at bounding box center [78, 383] width 79 height 31
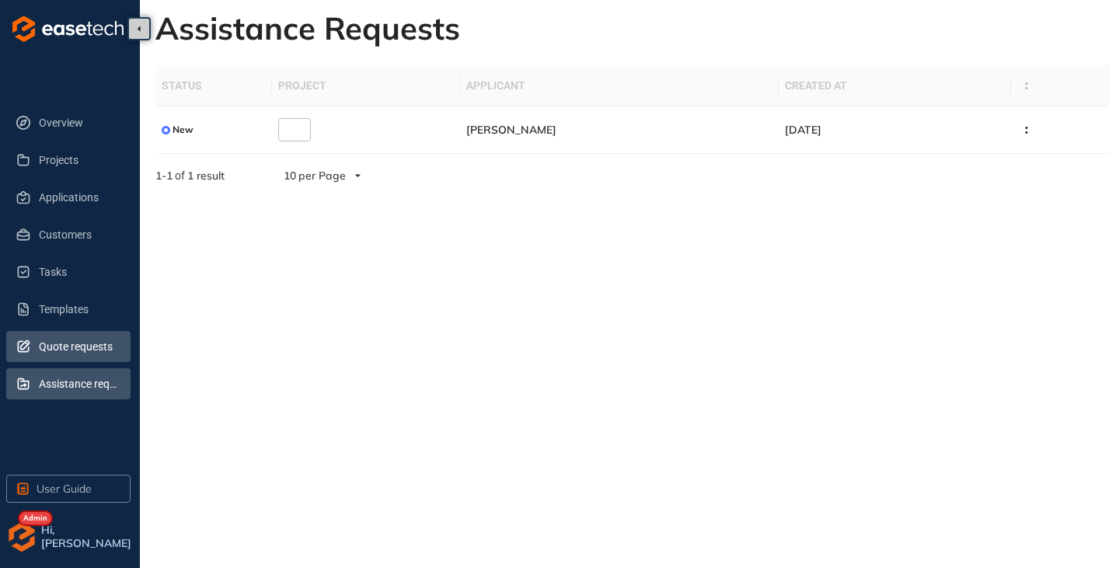
click at [40, 347] on span "Quote requests" at bounding box center [78, 346] width 79 height 31
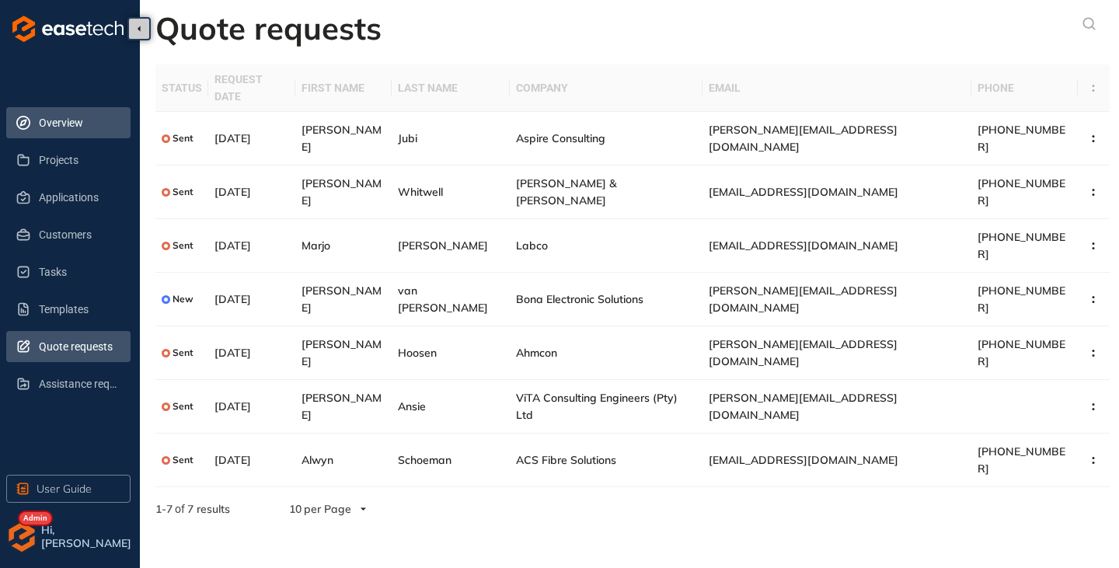
click at [71, 117] on span "Overview" at bounding box center [78, 122] width 79 height 31
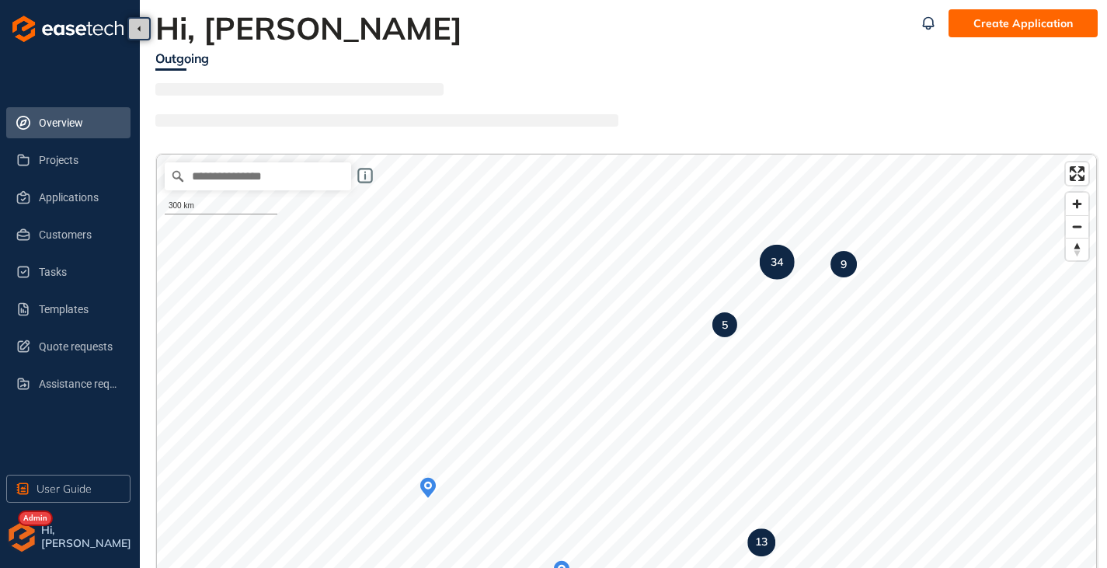
click at [11, 542] on img "button" at bounding box center [21, 536] width 31 height 31
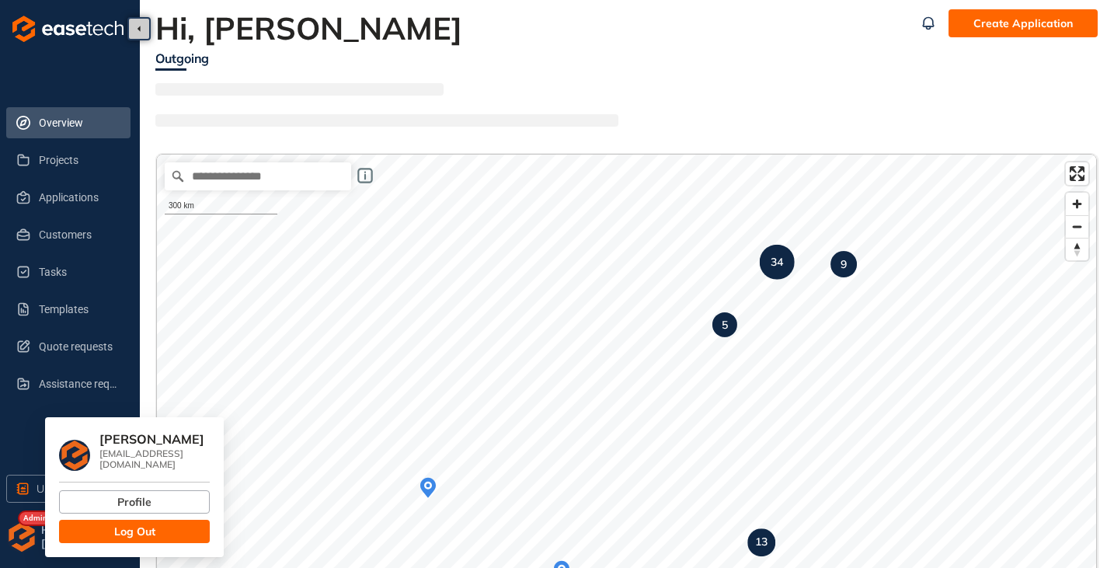
click at [123, 525] on span "Log Out" at bounding box center [134, 531] width 41 height 17
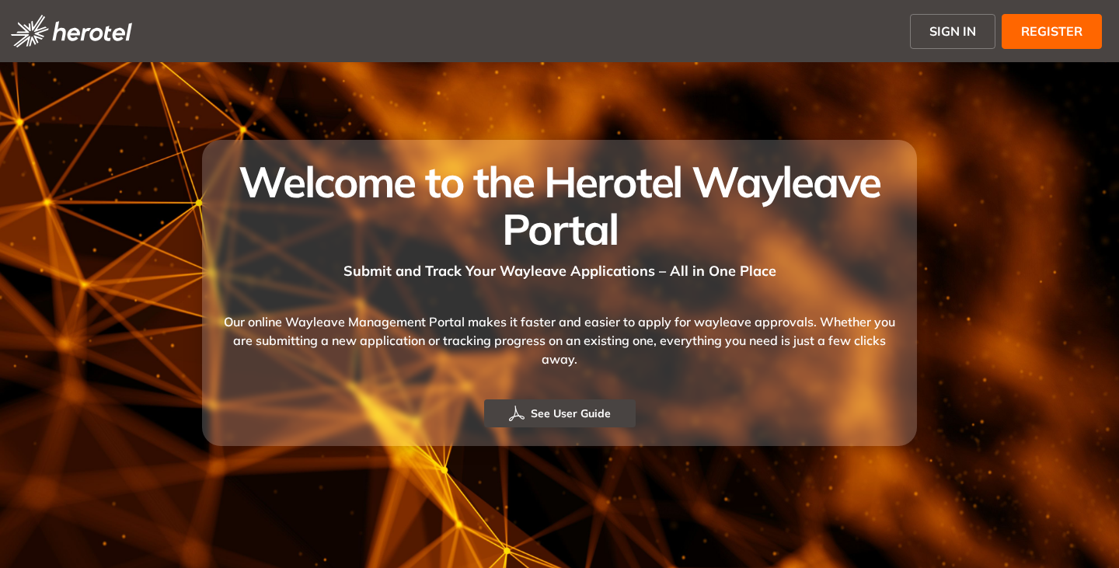
click at [953, 26] on span "SIGN IN" at bounding box center [952, 31] width 47 height 19
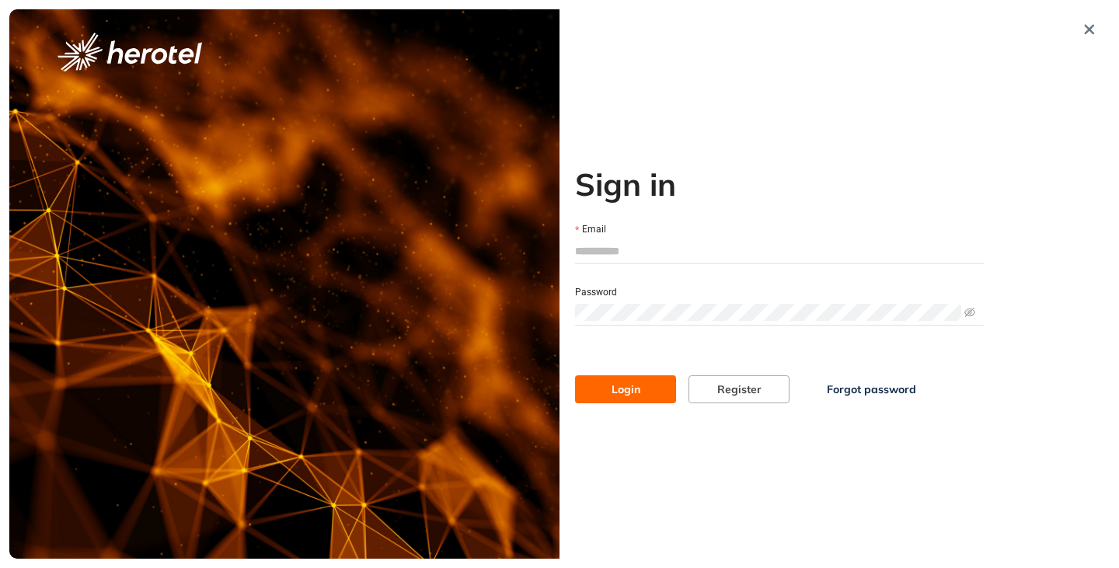
click at [657, 253] on input "Email" at bounding box center [779, 250] width 409 height 23
type input "**********"
click at [575, 375] on button "Login" at bounding box center [625, 389] width 101 height 28
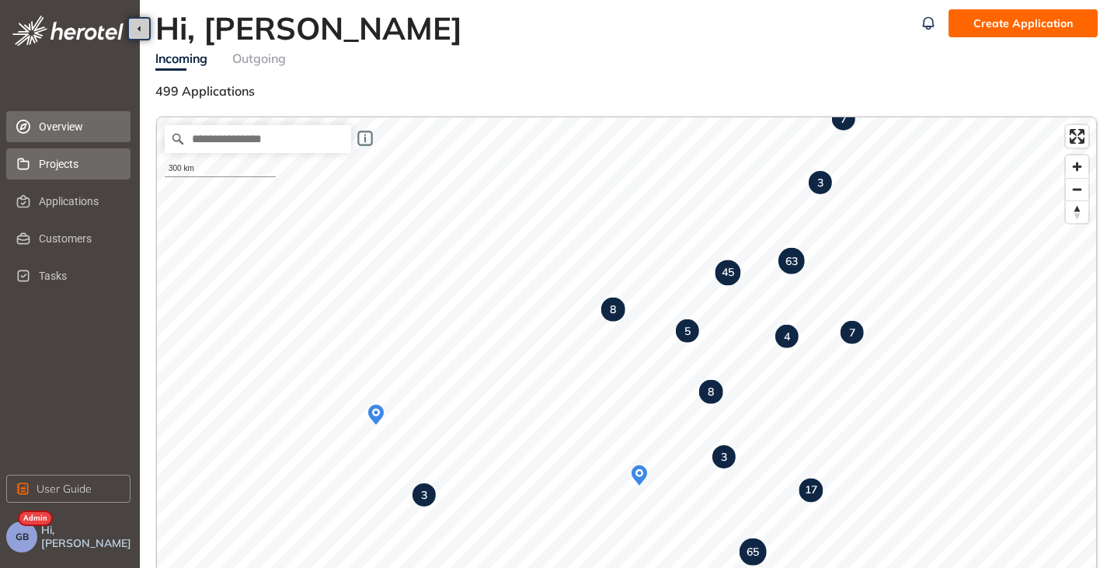
click at [68, 174] on span "Projects" at bounding box center [78, 163] width 79 height 31
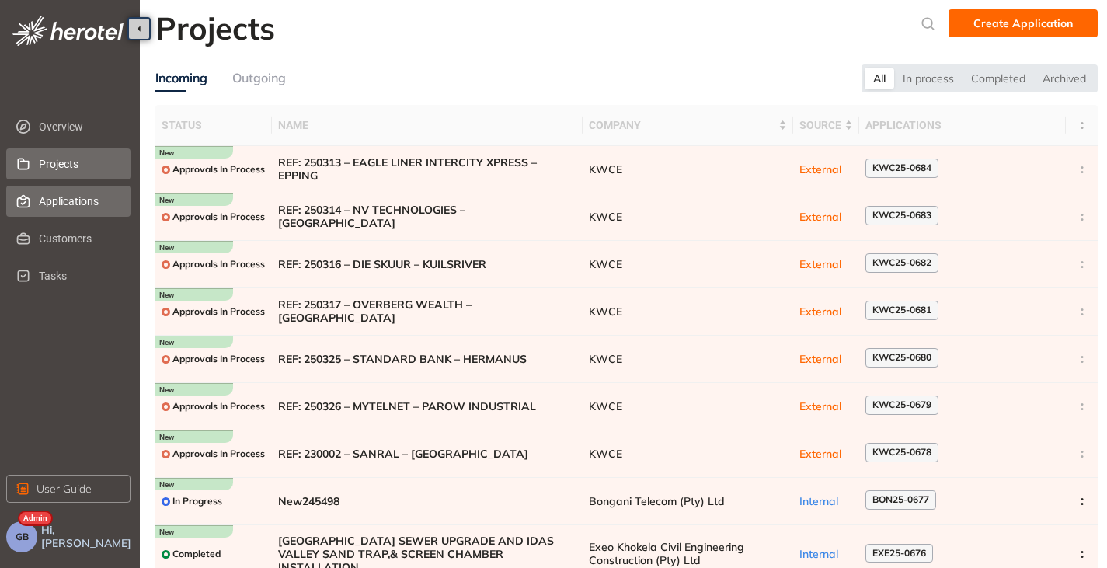
click at [64, 200] on span "Applications" at bounding box center [78, 201] width 79 height 31
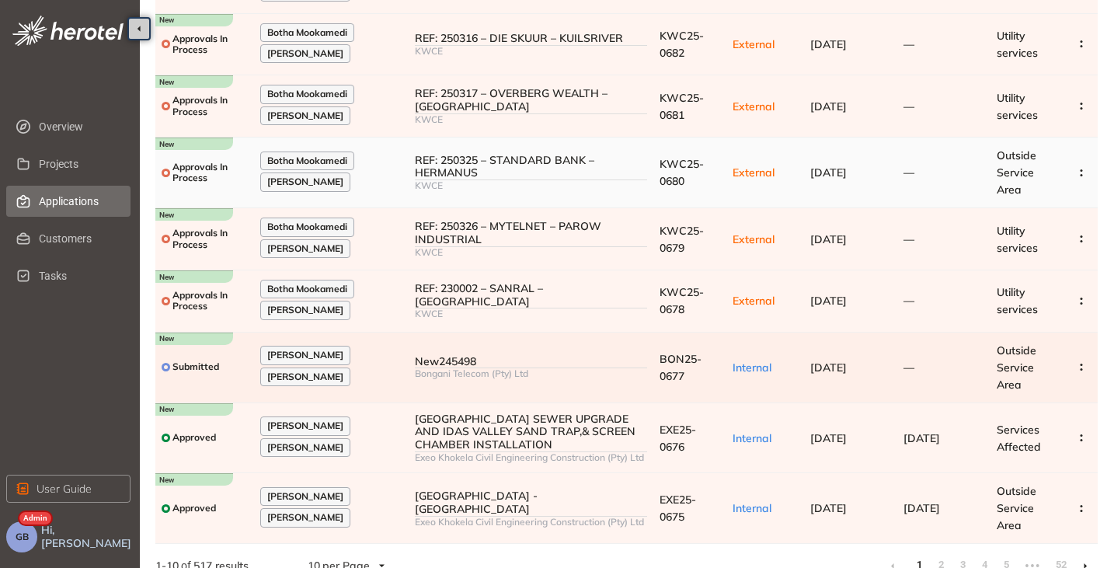
scroll to position [282, 0]
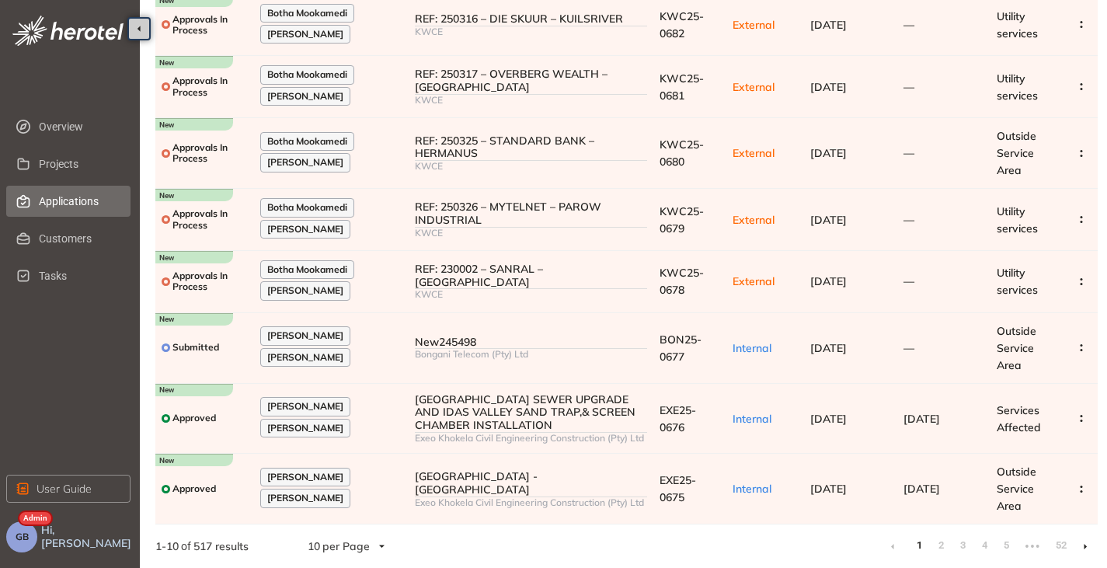
click at [1082, 543] on li at bounding box center [1085, 546] width 25 height 25
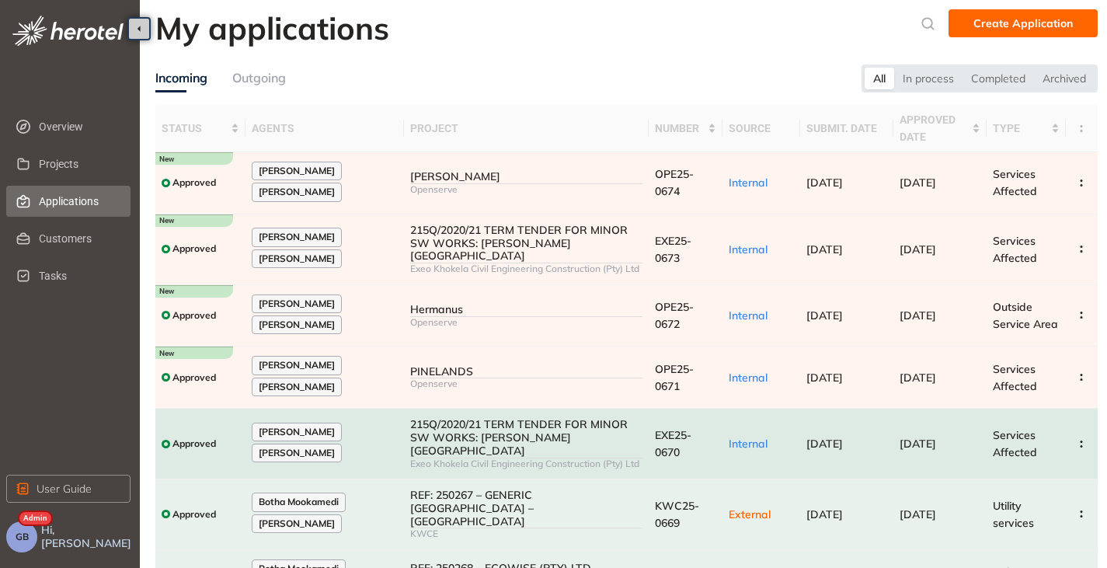
scroll to position [270, 0]
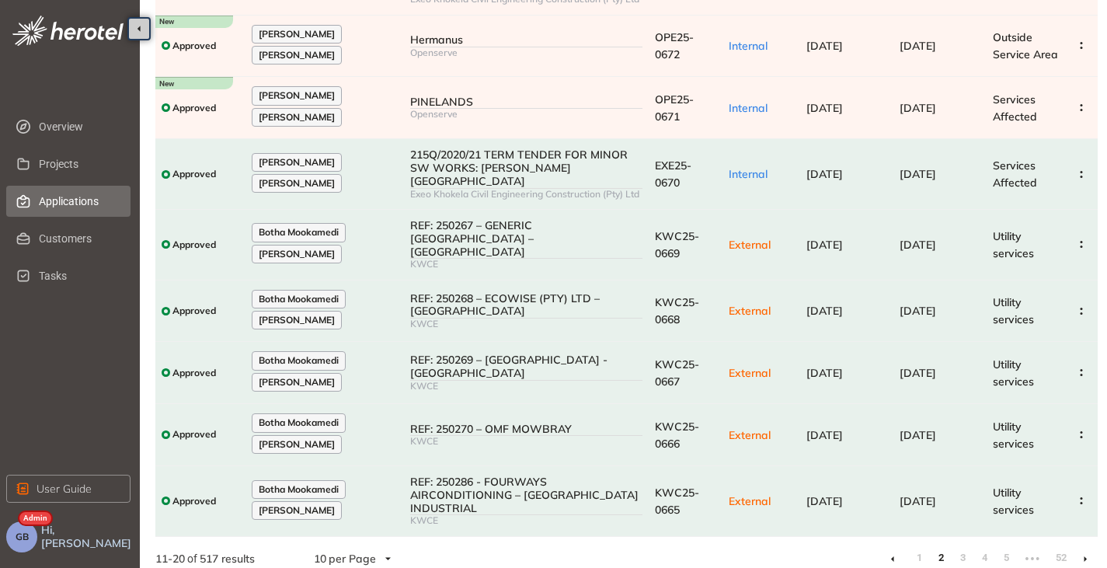
click at [893, 556] on icon at bounding box center [892, 559] width 3 height 7
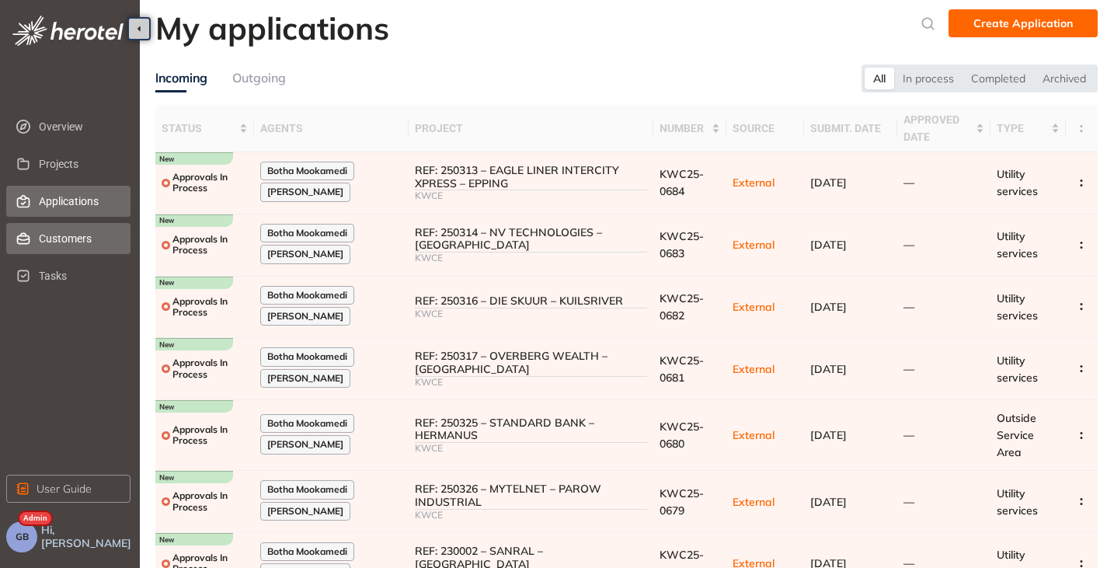
click at [57, 239] on span "Customers" at bounding box center [78, 238] width 79 height 31
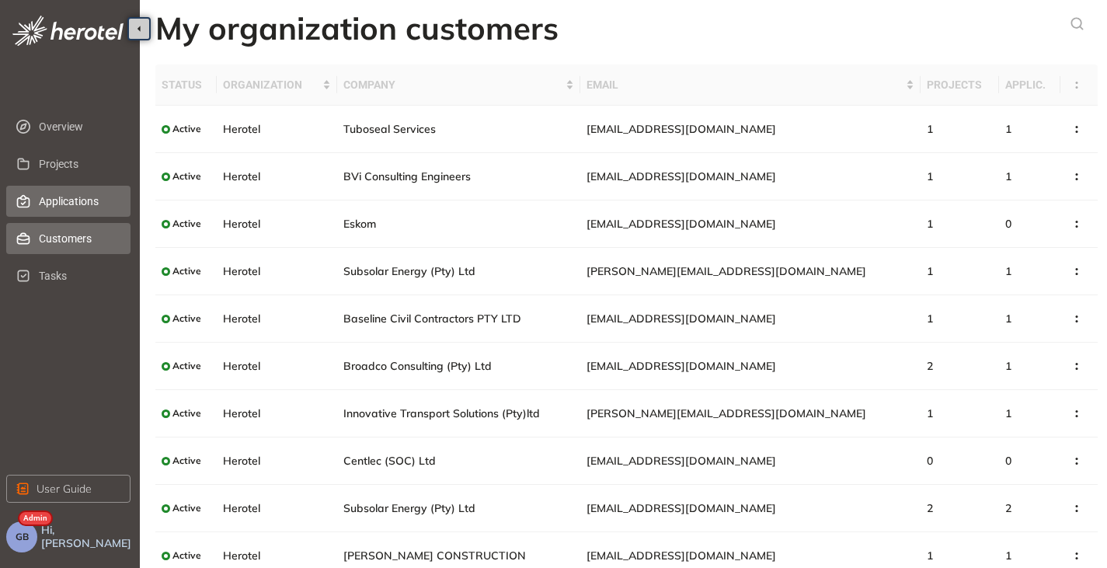
click at [63, 198] on span "Applications" at bounding box center [78, 201] width 79 height 31
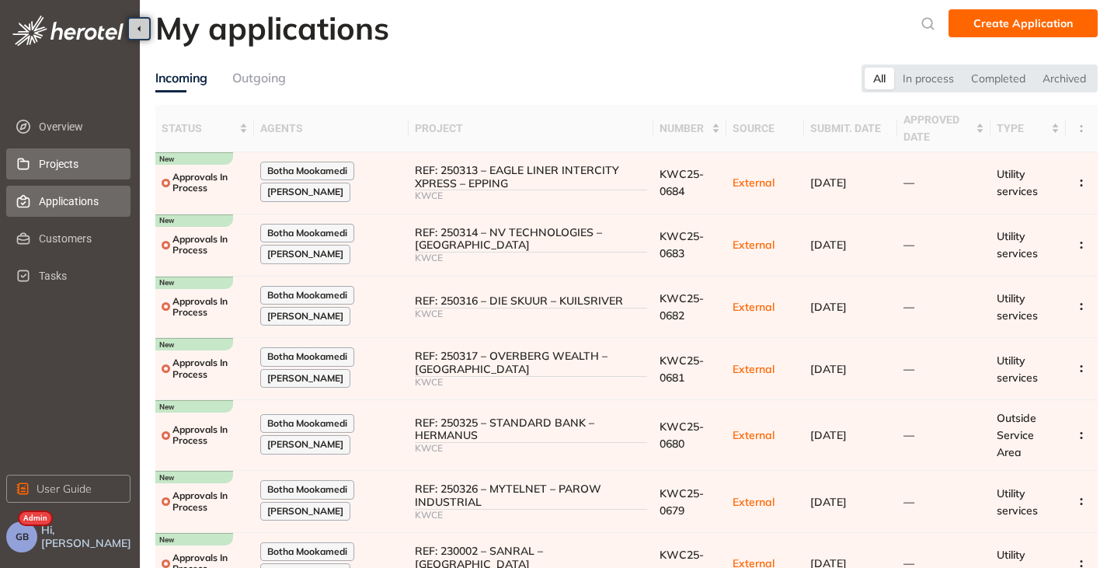
click at [59, 153] on span "Projects" at bounding box center [78, 163] width 79 height 31
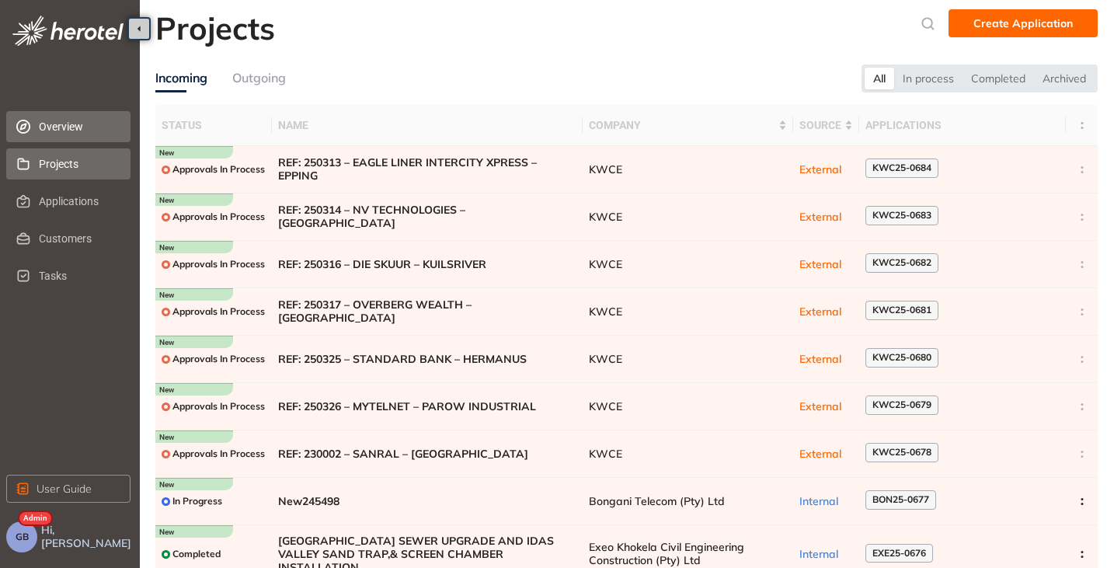
click at [67, 131] on span "Overview" at bounding box center [78, 126] width 79 height 31
